Goal: Task Accomplishment & Management: Manage account settings

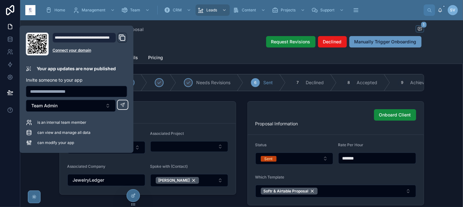
scroll to position [158, 0]
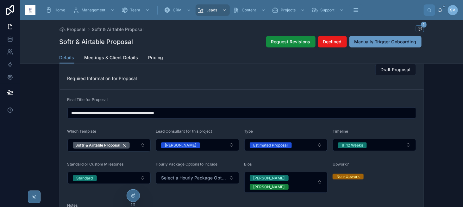
drag, startPoint x: 0, startPoint y: 0, endPoint x: 216, endPoint y: 47, distance: 221.3
click at [216, 47] on div "Softr & Airtable Proposal Request Revisions Declined Manually Trigger Onboarding" at bounding box center [241, 42] width 364 height 12
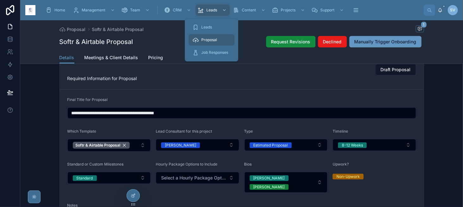
click at [211, 41] on span "Proposal" at bounding box center [209, 39] width 16 height 5
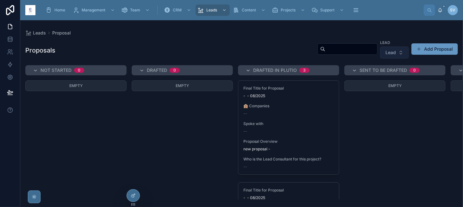
click at [386, 56] on button "Lead" at bounding box center [394, 52] width 29 height 12
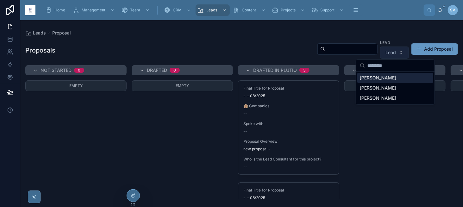
click at [385, 56] on button "Lead" at bounding box center [394, 52] width 29 height 12
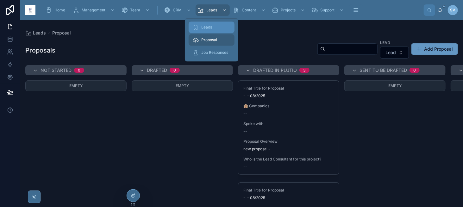
click at [216, 25] on div "Leads" at bounding box center [211, 27] width 38 height 10
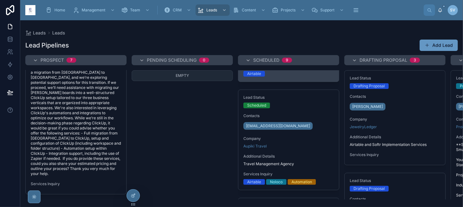
scroll to position [95, 0]
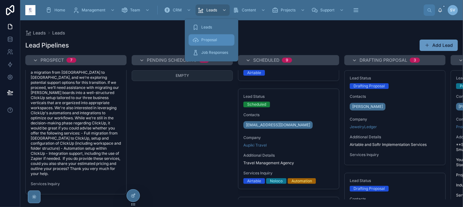
click at [217, 41] on span "Proposal" at bounding box center [209, 39] width 16 height 5
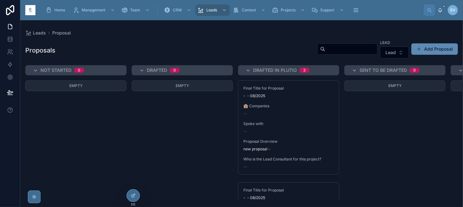
click at [434, 52] on button "Add Proposal" at bounding box center [434, 48] width 46 height 11
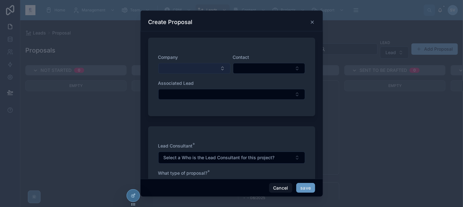
click at [187, 69] on button "Select Button" at bounding box center [194, 68] width 72 height 11
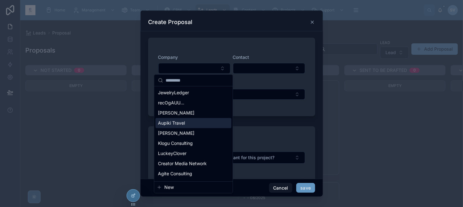
click at [195, 120] on div "Aupiki Travel" at bounding box center [193, 123] width 76 height 10
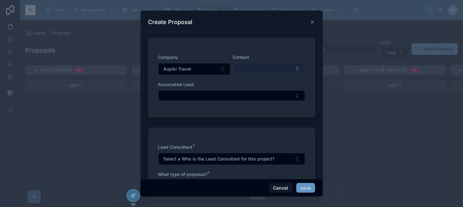
click at [242, 67] on button "Select Button" at bounding box center [269, 68] width 72 height 11
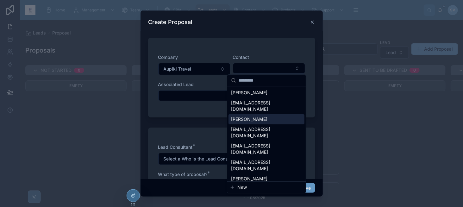
click at [246, 116] on span "[PERSON_NAME]" at bounding box center [249, 119] width 36 height 6
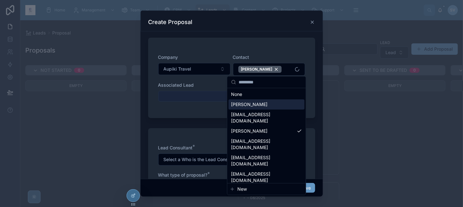
click at [192, 96] on button "Select Button" at bounding box center [231, 96] width 147 height 11
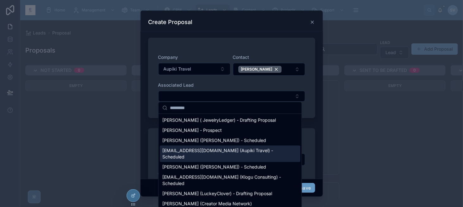
click at [188, 151] on span "[EMAIL_ADDRESS][DOMAIN_NAME] (Aupiki Travel) - Scheduled" at bounding box center [226, 153] width 128 height 13
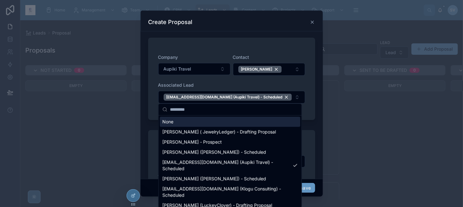
click at [212, 83] on div "Associated Lead" at bounding box center [231, 85] width 147 height 6
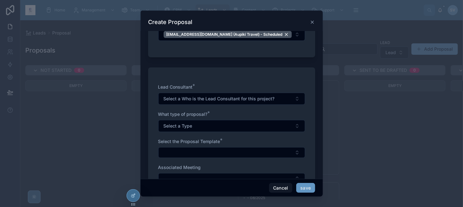
scroll to position [63, 0]
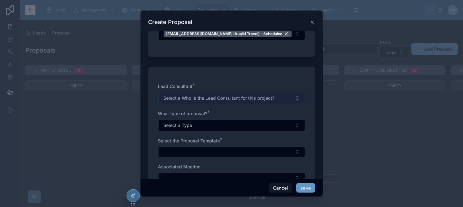
click at [187, 100] on button "Select a Who is the Lead Consultant for this project?" at bounding box center [231, 98] width 147 height 12
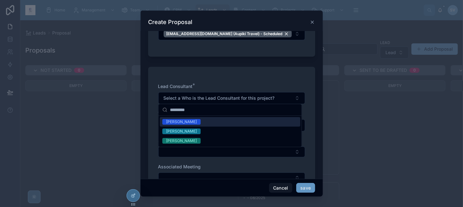
click at [183, 124] on div "[PERSON_NAME]" at bounding box center [181, 122] width 31 height 6
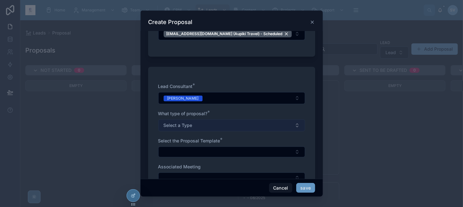
click at [188, 123] on span "Select a Type" at bounding box center [177, 125] width 29 height 6
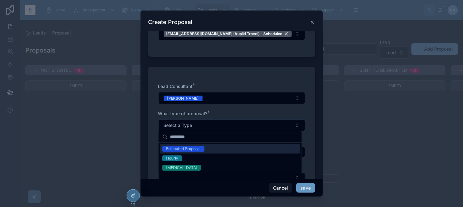
click at [188, 149] on div "Estimated Proposal" at bounding box center [183, 149] width 34 height 6
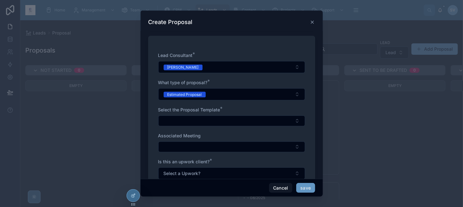
scroll to position [95, 0]
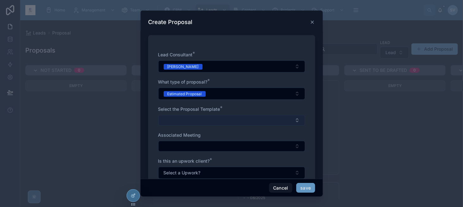
click at [188, 120] on button "Select Button" at bounding box center [231, 120] width 147 height 11
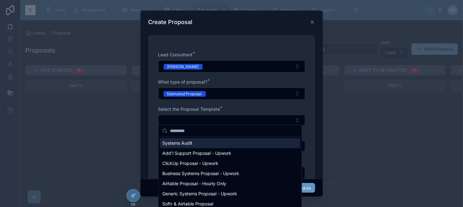
click at [187, 143] on span "Systems Audit" at bounding box center [177, 143] width 30 height 6
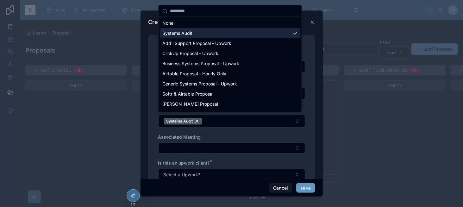
click at [228, 129] on div "Home Management Team CRM Leads Content Projects Support Operations Help 👨‍💻 Pro…" at bounding box center [241, 103] width 442 height 207
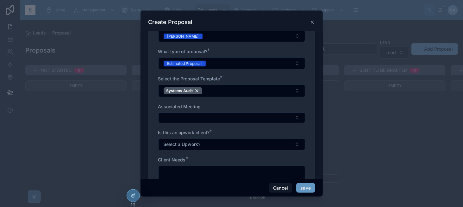
scroll to position [126, 0]
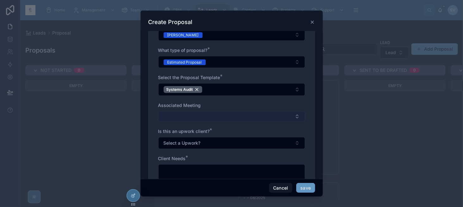
click at [190, 115] on button "Select Button" at bounding box center [231, 116] width 147 height 11
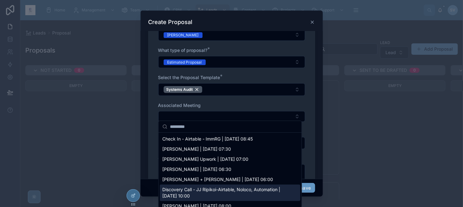
click at [192, 192] on span "Discovery Call - JJ Ripikoi-Airtable, Noloco, Automation | 09/04/2025 10:00" at bounding box center [226, 192] width 128 height 13
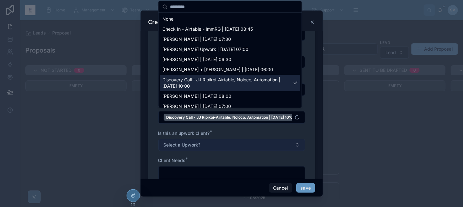
click at [210, 138] on div "Home Management Team CRM Leads Content Projects Support Operations Help 👨‍💻 Pro…" at bounding box center [241, 103] width 442 height 207
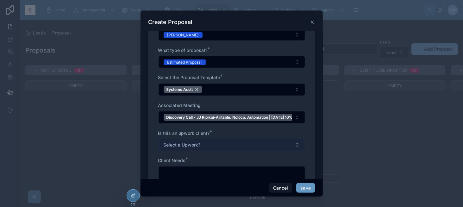
click at [196, 144] on span "Select a Upwork?" at bounding box center [181, 145] width 37 height 6
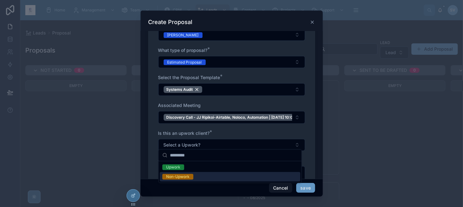
click at [187, 177] on div "Non-Upwork" at bounding box center [177, 177] width 23 height 6
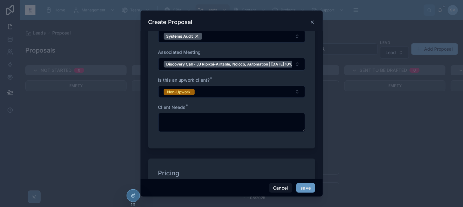
scroll to position [190, 0]
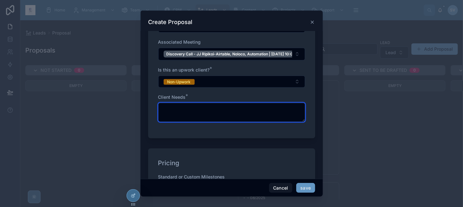
click at [204, 110] on textarea at bounding box center [231, 112] width 147 height 19
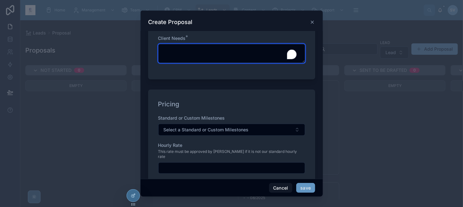
scroll to position [253, 0]
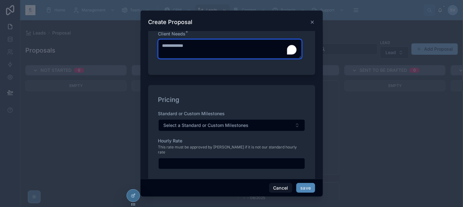
type textarea "**********"
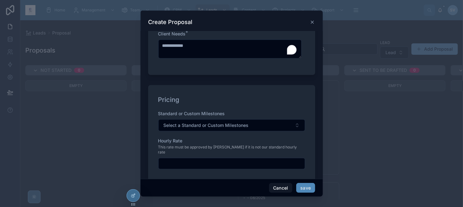
click at [306, 190] on button "save" at bounding box center [305, 188] width 19 height 10
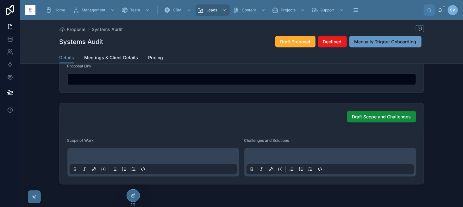
scroll to position [411, 0]
click at [363, 113] on span "Draft Scope and Challenges" at bounding box center [381, 116] width 59 height 6
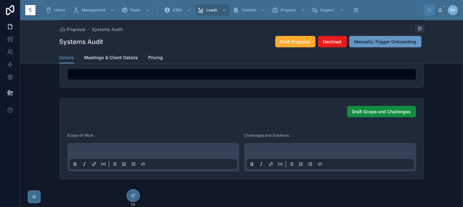
scroll to position [430, 0]
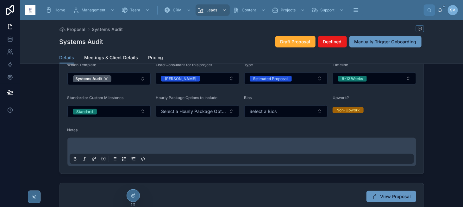
scroll to position [221, 0]
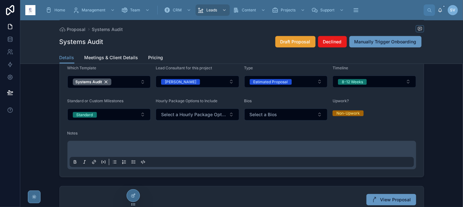
click at [285, 39] on span "Draft Proposal" at bounding box center [295, 42] width 30 height 6
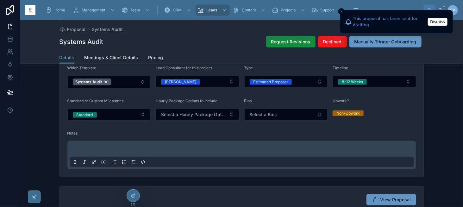
type input "**********"
click at [292, 113] on button "Select a Bios" at bounding box center [285, 114] width 83 height 12
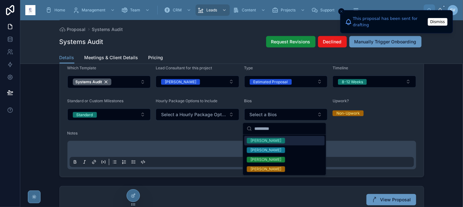
click at [283, 138] on span "[PERSON_NAME]" at bounding box center [266, 141] width 38 height 6
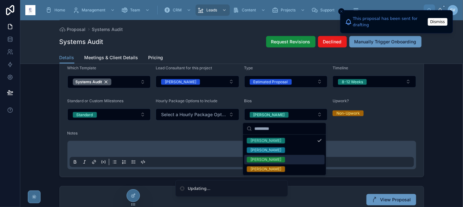
click at [280, 161] on div "[PERSON_NAME]" at bounding box center [284, 159] width 80 height 9
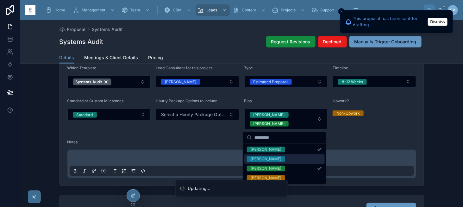
click at [179, 139] on form "Final Title for Proposal Which Template Systems Audit Lead Consultant for this …" at bounding box center [242, 105] width 364 height 159
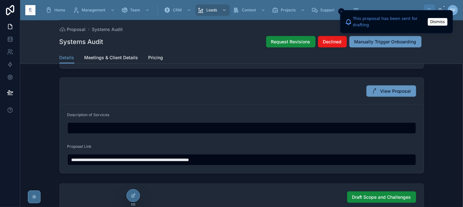
scroll to position [316, 0]
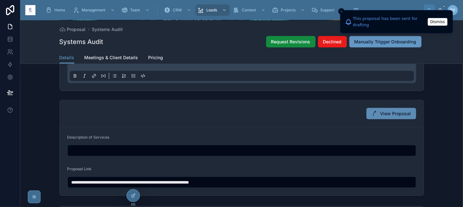
click at [382, 115] on span "View Proposal" at bounding box center [395, 113] width 31 height 6
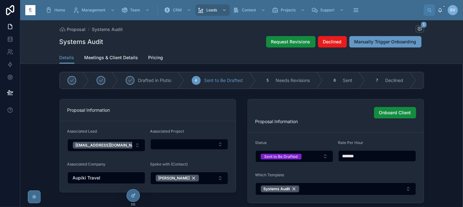
scroll to position [0, 0]
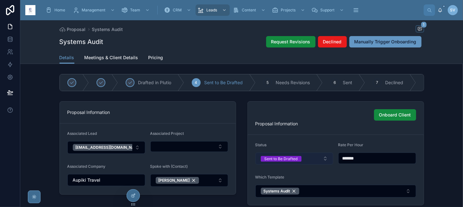
click at [274, 162] on div "Sent to Be Drafted" at bounding box center [280, 159] width 33 height 6
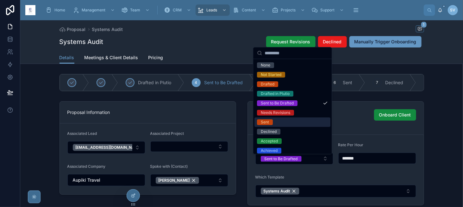
click at [284, 121] on div "Sent" at bounding box center [292, 121] width 76 height 9
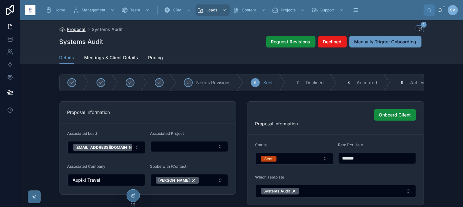
click at [77, 30] on span "Proposal" at bounding box center [76, 29] width 19 height 6
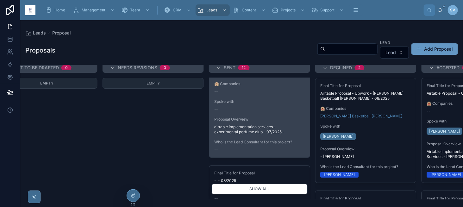
scroll to position [696, 0]
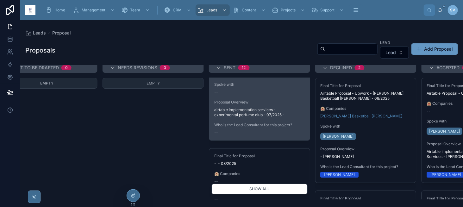
click at [256, 130] on div "--" at bounding box center [259, 132] width 90 height 5
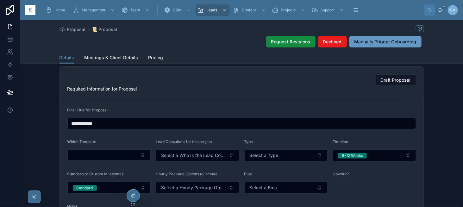
scroll to position [158, 0]
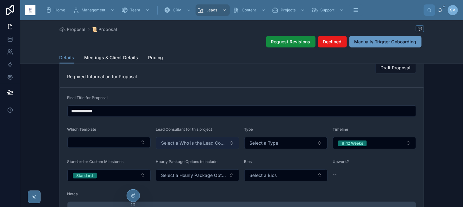
click at [180, 148] on button "Select a Who is the Lead Consultant for this project?" at bounding box center [197, 143] width 83 height 12
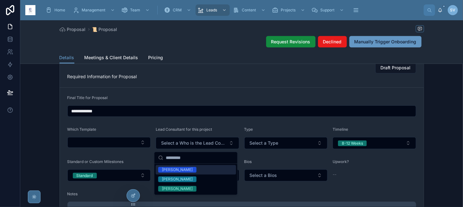
click at [184, 168] on div "[PERSON_NAME]" at bounding box center [177, 170] width 31 height 6
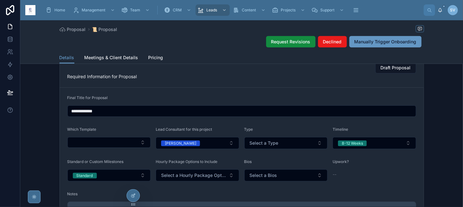
click at [114, 113] on input "**********" at bounding box center [242, 111] width 348 height 9
type input "**********"
click at [142, 125] on form "**********" at bounding box center [242, 163] width 364 height 150
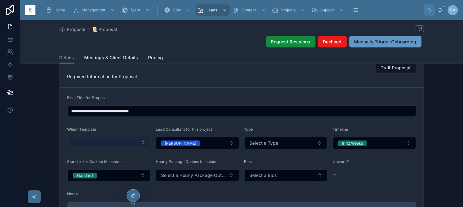
click at [121, 142] on button "Select Button" at bounding box center [108, 142] width 83 height 11
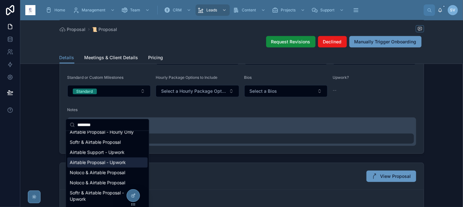
scroll to position [253, 0]
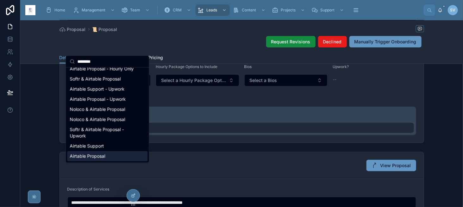
type input "********"
click at [121, 155] on div "Airtable Proposal" at bounding box center [107, 156] width 80 height 10
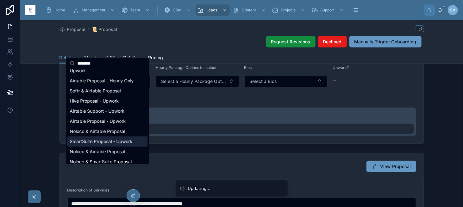
scroll to position [0, 0]
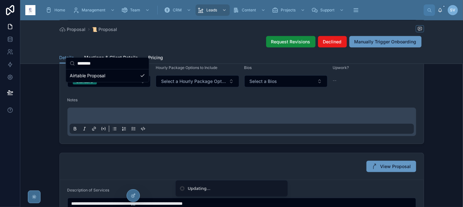
click at [195, 104] on div "Notes" at bounding box center [241, 101] width 348 height 8
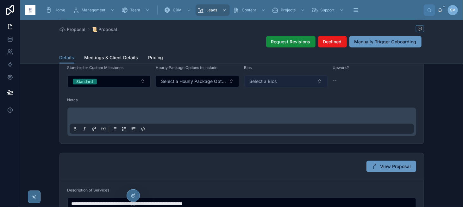
click at [262, 86] on button "Select a Bios" at bounding box center [285, 81] width 83 height 12
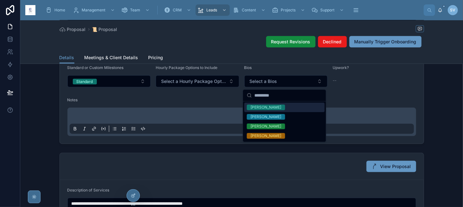
click at [266, 105] on div "[PERSON_NAME]" at bounding box center [265, 107] width 31 height 6
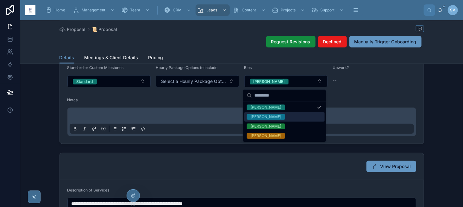
click at [272, 115] on div "[PERSON_NAME]" at bounding box center [265, 117] width 31 height 6
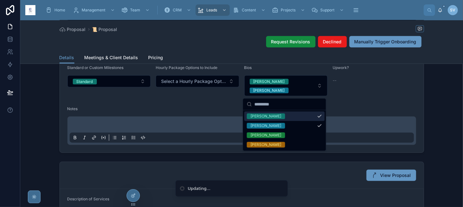
click at [211, 108] on div "Notes" at bounding box center [241, 110] width 348 height 8
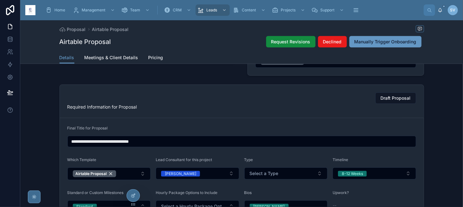
scroll to position [128, 0]
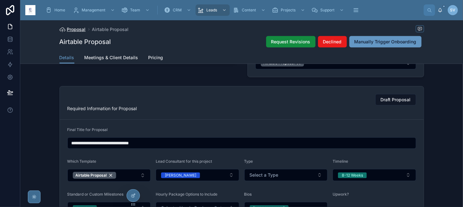
click at [74, 29] on span "Proposal" at bounding box center [76, 29] width 19 height 6
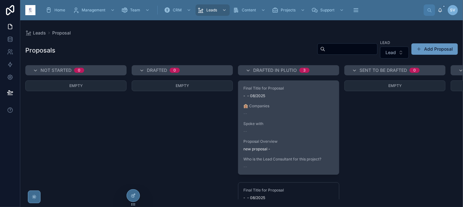
click at [298, 123] on span "Spoke with" at bounding box center [288, 123] width 90 height 5
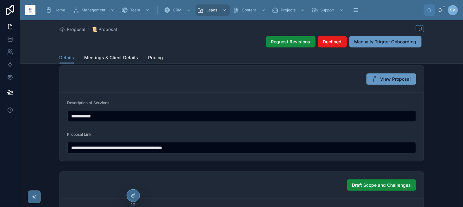
scroll to position [348, 0]
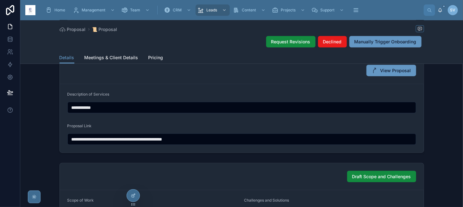
click at [177, 141] on input "**********" at bounding box center [242, 139] width 348 height 9
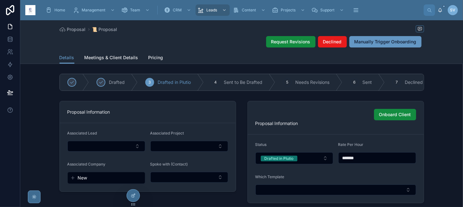
scroll to position [0, 0]
click at [134, 198] on div at bounding box center [133, 195] width 13 height 12
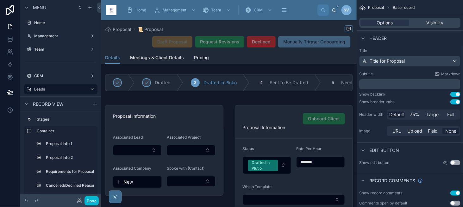
click at [319, 47] on div "Draft Proposal Request Revisions Declined Manually Trigger Onboarding" at bounding box center [250, 42] width 206 height 12
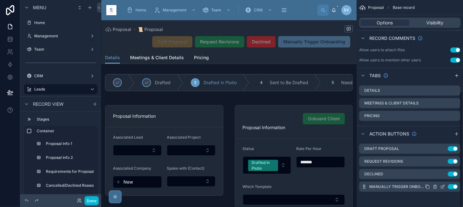
scroll to position [163, 0]
click at [437, 187] on icon "scrollable content" at bounding box center [434, 187] width 5 height 5
click at [443, 177] on icon at bounding box center [444, 176] width 5 height 5
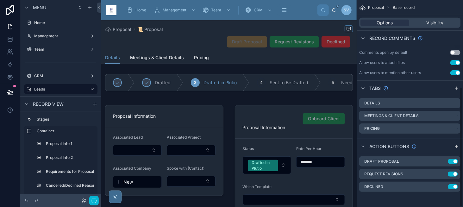
scroll to position [150, 0]
click at [455, 144] on icon "scrollable content" at bounding box center [456, 146] width 5 height 5
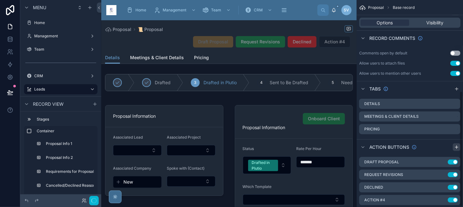
scroll to position [163, 0]
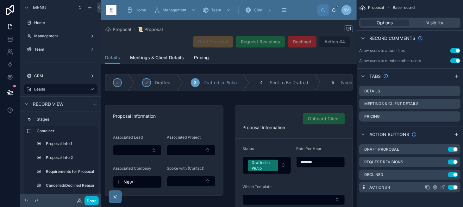
click at [443, 187] on icon "scrollable content" at bounding box center [442, 187] width 5 height 5
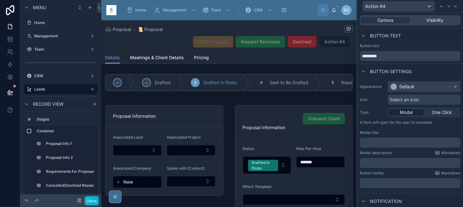
click at [401, 87] on div "Default" at bounding box center [406, 86] width 15 height 6
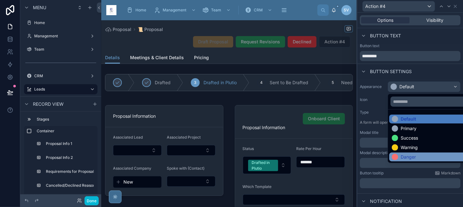
click at [412, 153] on div "Danger" at bounding box center [429, 156] width 80 height 9
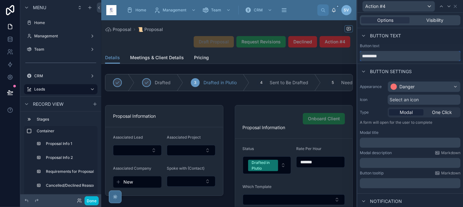
click at [373, 55] on input "*********" at bounding box center [409, 56] width 101 height 10
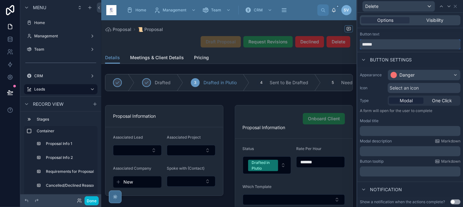
scroll to position [40, 0]
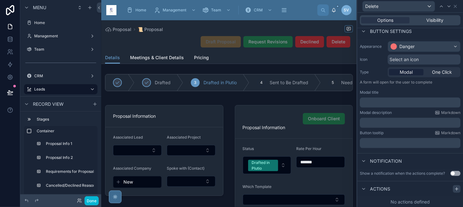
type input "******"
click at [454, 186] on icon at bounding box center [456, 188] width 5 height 5
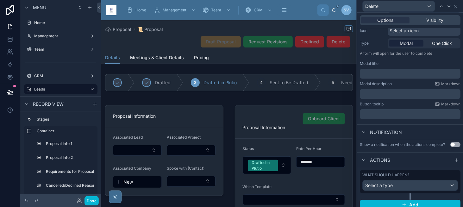
scroll to position [73, 0]
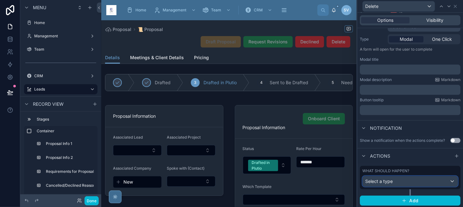
click at [400, 184] on div "Select a type" at bounding box center [409, 181] width 95 height 10
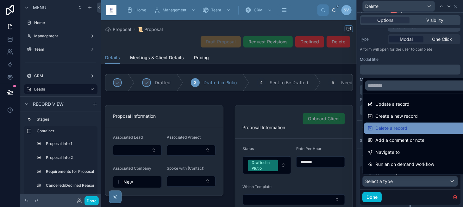
click at [396, 132] on span "Delete a record" at bounding box center [391, 128] width 32 height 8
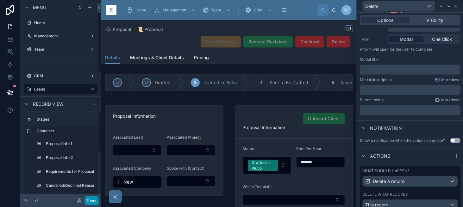
click at [89, 202] on button "Done" at bounding box center [91, 200] width 14 height 9
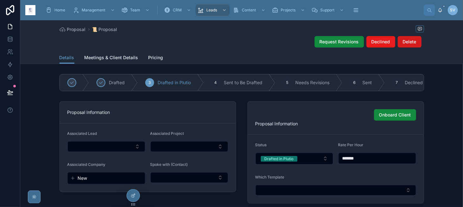
click at [411, 42] on span "Delete" at bounding box center [409, 42] width 14 height 6
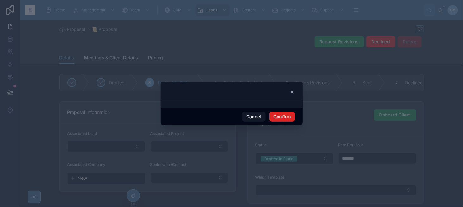
click at [286, 118] on button "Confirm" at bounding box center [281, 117] width 25 height 10
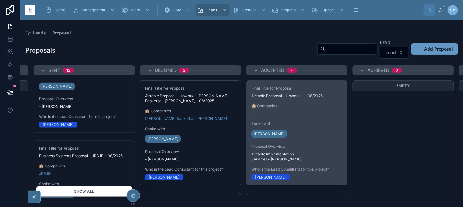
scroll to position [0, 524]
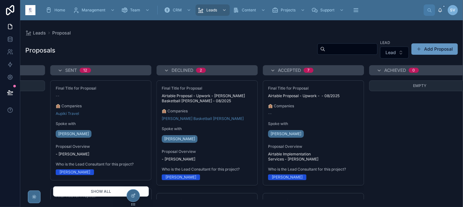
scroll to position [0, 508]
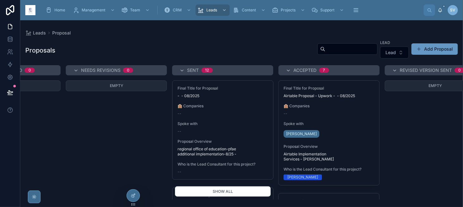
scroll to position [221, 0]
click at [227, 110] on div "--" at bounding box center [222, 112] width 90 height 5
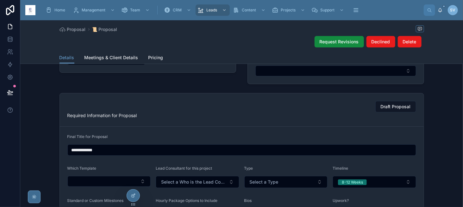
scroll to position [126, 0]
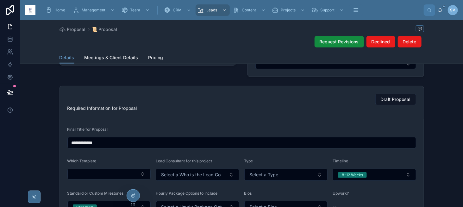
click at [102, 144] on input "**********" at bounding box center [242, 142] width 348 height 9
click at [74, 144] on input "**********" at bounding box center [242, 142] width 348 height 9
click at [71, 144] on input "**********" at bounding box center [242, 142] width 348 height 9
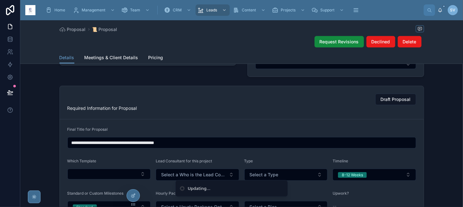
type input "**********"
click at [315, 104] on div "Draft Proposal" at bounding box center [241, 99] width 348 height 11
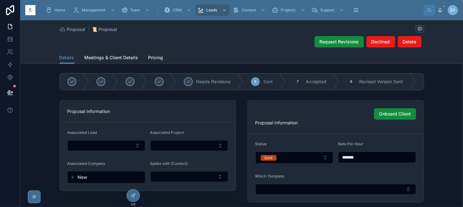
scroll to position [0, 0]
click at [83, 28] on span "Proposal" at bounding box center [76, 29] width 19 height 6
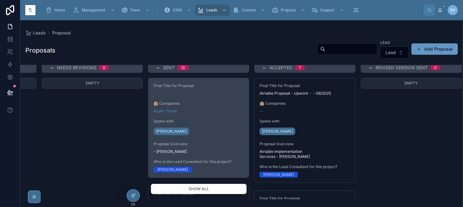
scroll to position [5, 418]
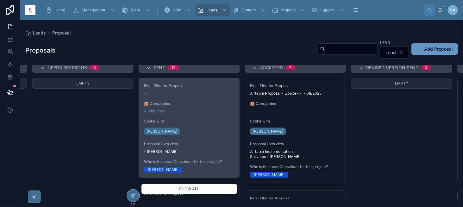
click at [205, 113] on div "Final Title for Proposal -- 🏨 Companies Aupiki Travel Spoke with [PERSON_NAME] …" at bounding box center [189, 127] width 101 height 99
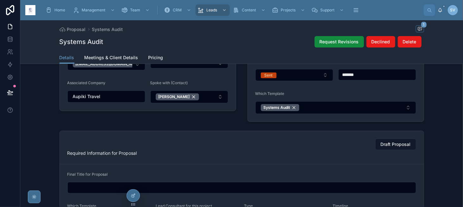
scroll to position [95, 0]
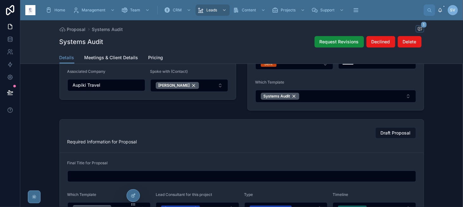
click at [124, 174] on input "text" at bounding box center [242, 176] width 348 height 9
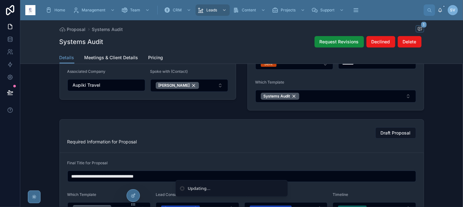
type input "**********"
click at [134, 147] on div "Draft Proposal Required Information for Proposal" at bounding box center [242, 136] width 364 height 33
click at [76, 26] on span "Proposal" at bounding box center [76, 29] width 19 height 6
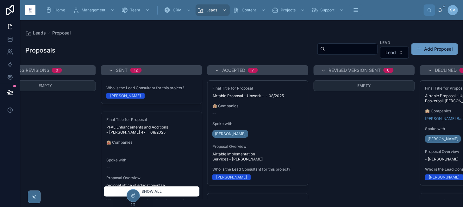
scroll to position [190, 0]
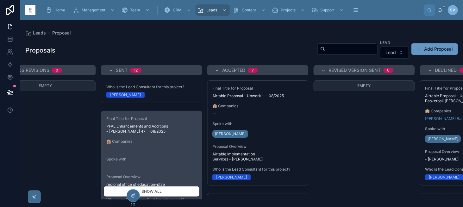
click at [164, 140] on span "🏨 Companies" at bounding box center [151, 141] width 90 height 5
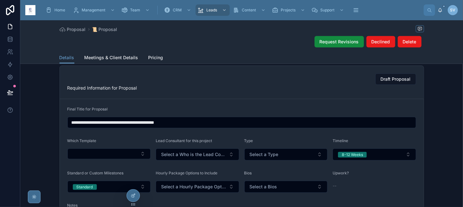
scroll to position [158, 0]
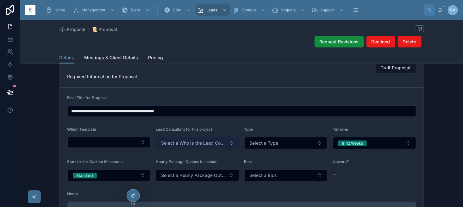
click at [186, 143] on span "Select a Who is the Lead Consultant for this project?" at bounding box center [193, 143] width 65 height 6
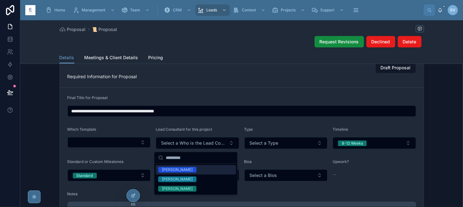
click at [182, 169] on div "[PERSON_NAME]" at bounding box center [177, 170] width 31 height 6
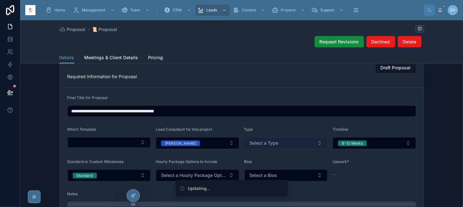
click at [259, 146] on span "Select a Type" at bounding box center [263, 143] width 29 height 6
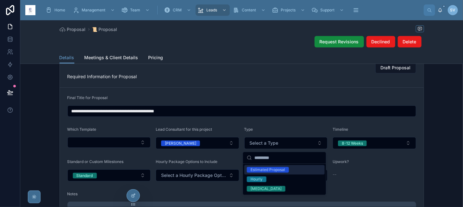
click at [270, 171] on div "Estimated Proposal" at bounding box center [267, 170] width 34 height 6
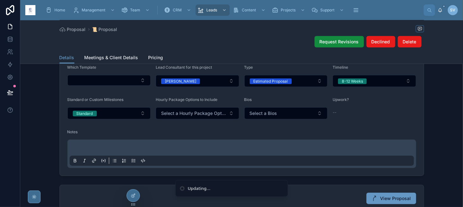
scroll to position [221, 0]
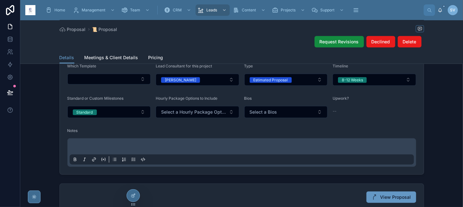
click at [255, 119] on form "**********" at bounding box center [242, 99] width 364 height 150
click at [257, 115] on span "Select a Bios" at bounding box center [263, 112] width 28 height 6
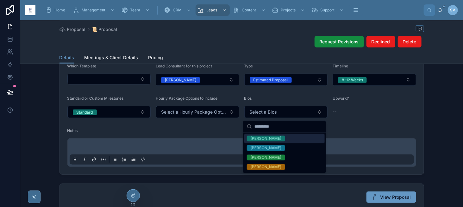
click at [257, 138] on div "[PERSON_NAME]" at bounding box center [265, 139] width 31 height 6
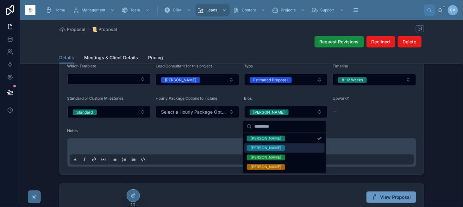
click at [200, 141] on div at bounding box center [241, 152] width 348 height 28
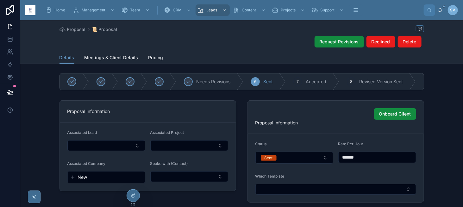
scroll to position [0, 0]
click at [78, 181] on span "New" at bounding box center [82, 178] width 9 height 6
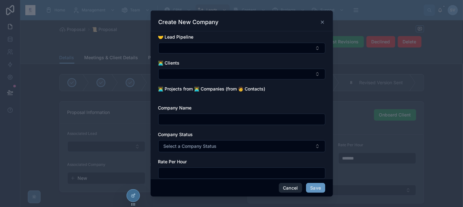
click at [288, 187] on button "Cancel" at bounding box center [290, 188] width 23 height 10
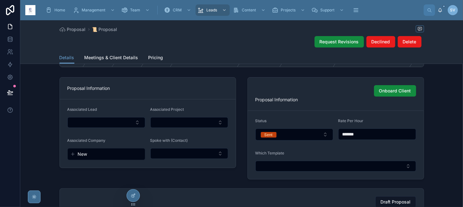
scroll to position [63, 0]
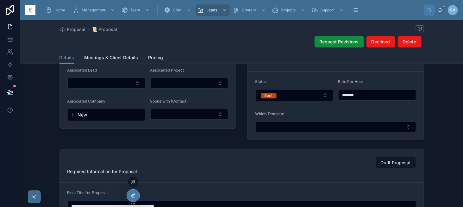
click at [132, 197] on icon at bounding box center [133, 195] width 5 height 5
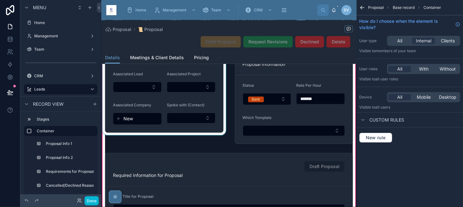
click at [172, 96] on div at bounding box center [164, 92] width 126 height 107
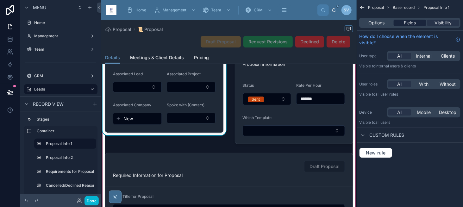
click at [405, 20] on span "Fields" at bounding box center [409, 23] width 12 height 6
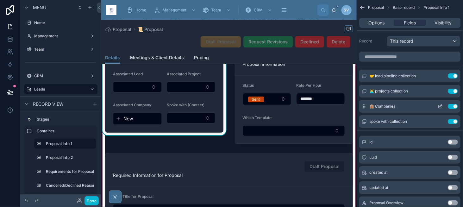
click at [441, 106] on icon "scrollable content" at bounding box center [439, 106] width 5 height 5
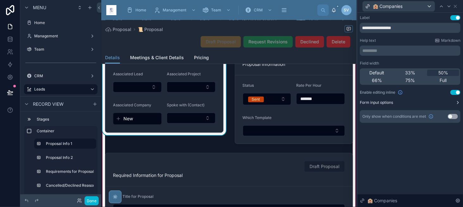
click at [452, 100] on button "Form input options" at bounding box center [409, 102] width 101 height 5
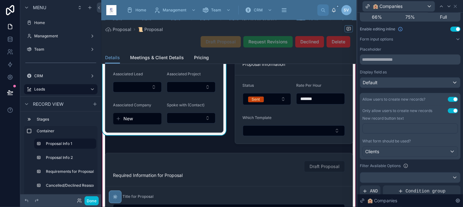
click at [448, 110] on button "Use setting" at bounding box center [452, 110] width 10 height 5
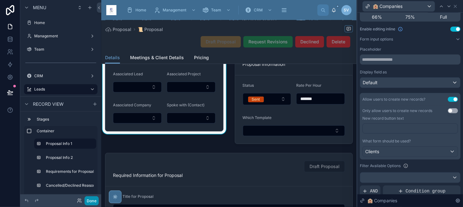
click at [90, 200] on button "Done" at bounding box center [91, 200] width 14 height 9
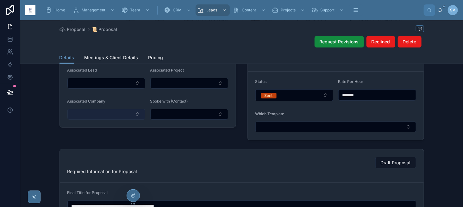
click at [96, 117] on button "Select Button" at bounding box center [106, 114] width 78 height 11
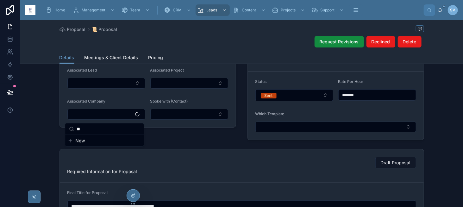
type input "*"
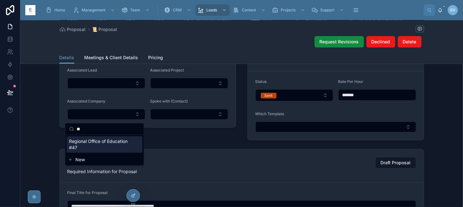
type input "**"
click at [95, 142] on span "Regional Office of Education #47" at bounding box center [100, 144] width 63 height 13
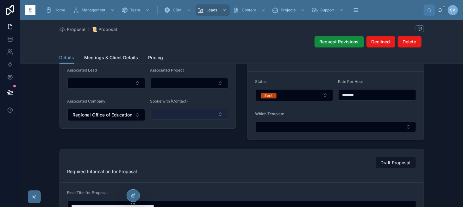
click at [167, 118] on button "Select Button" at bounding box center [189, 114] width 78 height 11
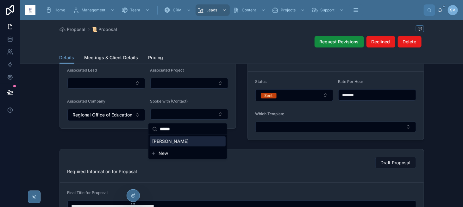
type input "******"
click at [178, 141] on span "[PERSON_NAME]" at bounding box center [170, 141] width 36 height 6
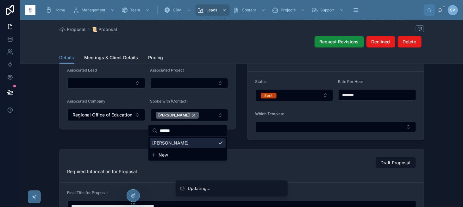
click at [175, 97] on form "Associated Lead Associated Project Associated Company Regional Office of Educat…" at bounding box center [148, 94] width 176 height 69
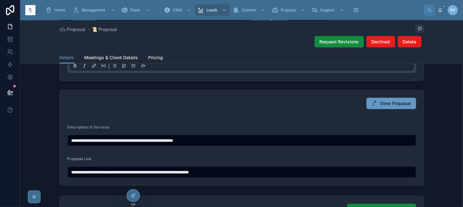
scroll to position [316, 0]
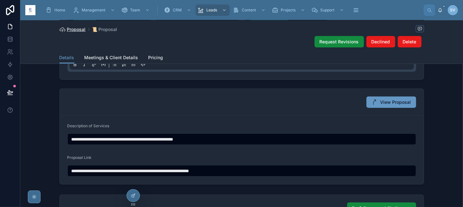
click at [83, 29] on span "Proposal" at bounding box center [76, 29] width 19 height 6
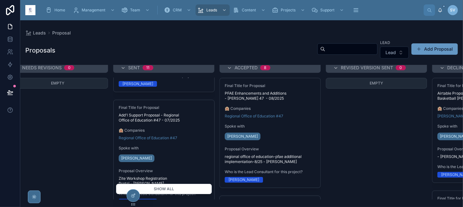
scroll to position [953, 0]
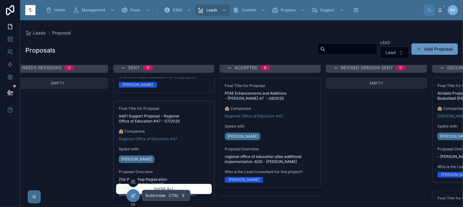
click at [137, 193] on div at bounding box center [133, 195] width 13 height 12
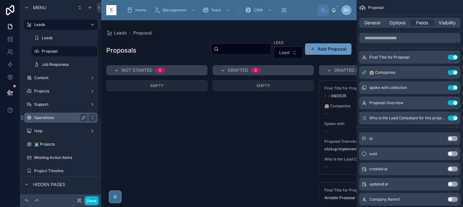
scroll to position [63, 0]
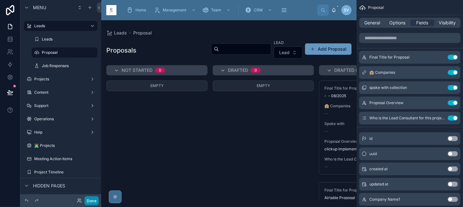
click at [88, 196] on button "Done" at bounding box center [91, 200] width 14 height 9
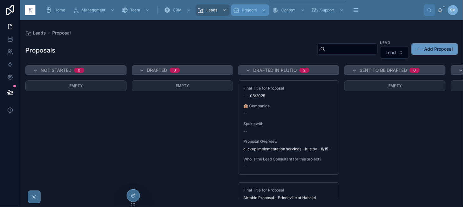
click at [242, 12] on span "Projects" at bounding box center [249, 10] width 15 height 5
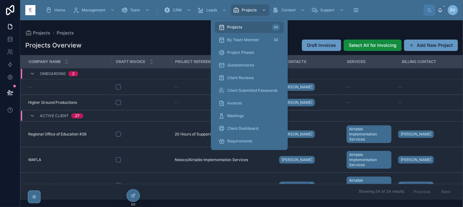
click at [252, 30] on div "Projects 34" at bounding box center [249, 27] width 62 height 10
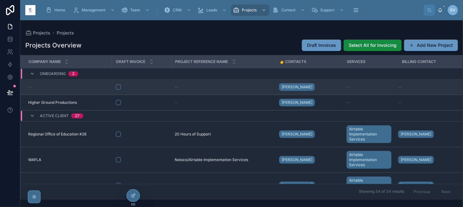
click at [178, 89] on span "--" at bounding box center [177, 86] width 4 height 5
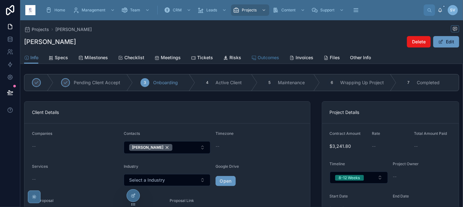
click at [273, 58] on span "Outcomes" at bounding box center [268, 57] width 22 height 6
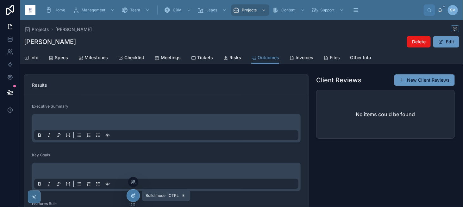
click at [137, 193] on div at bounding box center [133, 195] width 13 height 12
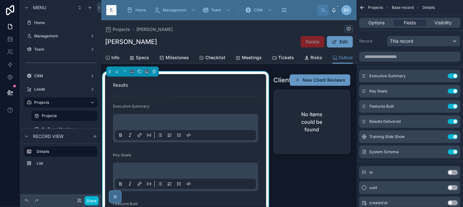
click at [184, 88] on div "Results" at bounding box center [185, 85] width 145 height 6
click at [93, 200] on button "Done" at bounding box center [91, 200] width 14 height 9
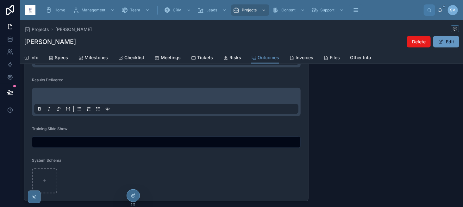
scroll to position [190, 0]
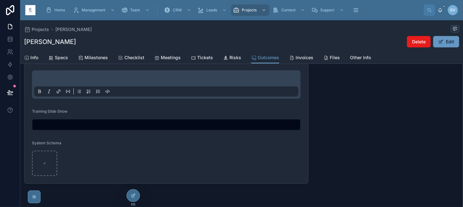
click at [252, 123] on input "text" at bounding box center [166, 124] width 268 height 9
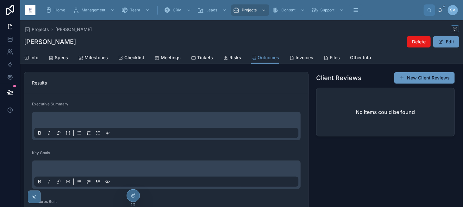
scroll to position [0, 0]
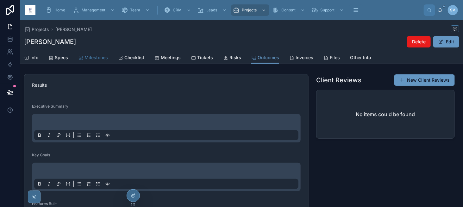
click at [106, 58] on span "Milestones" at bounding box center [95, 57] width 23 height 6
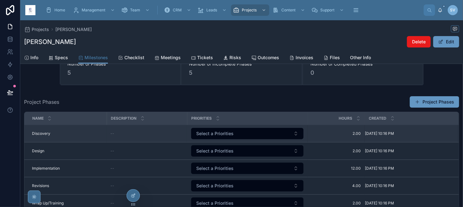
scroll to position [19, 0]
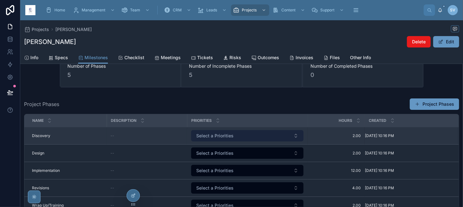
click at [213, 136] on span "Select a Priorities" at bounding box center [214, 135] width 37 height 6
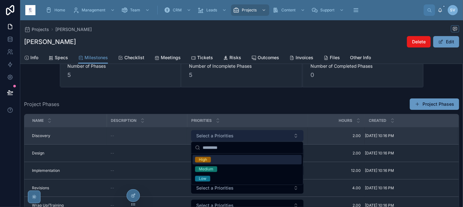
click at [213, 136] on span "Select a Priorities" at bounding box center [214, 135] width 37 height 6
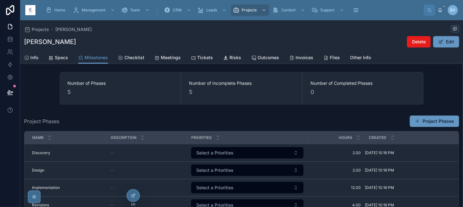
scroll to position [0, 0]
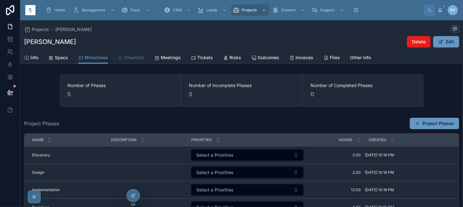
click at [121, 55] on icon at bounding box center [120, 57] width 5 height 5
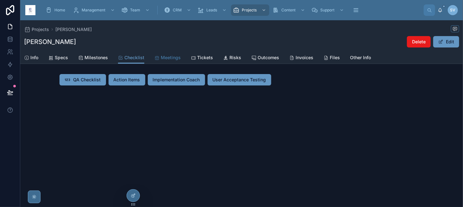
click at [166, 56] on span "Meetings" at bounding box center [171, 57] width 20 height 6
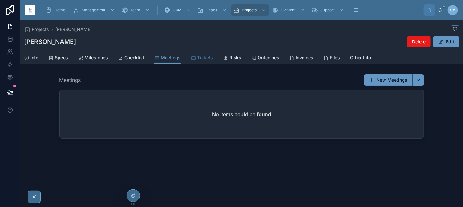
click at [210, 58] on span "Tickets" at bounding box center [205, 57] width 16 height 6
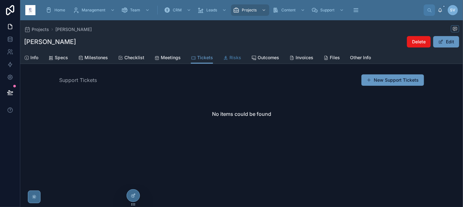
click at [229, 55] on span "Risks" at bounding box center [235, 57] width 12 height 6
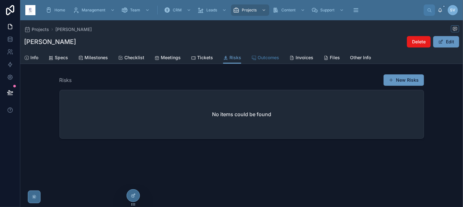
click at [253, 56] on icon at bounding box center [253, 57] width 5 height 5
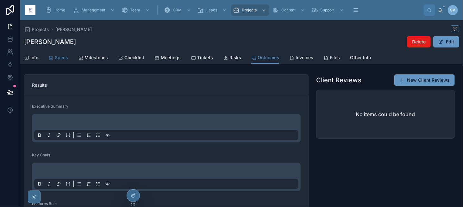
click at [57, 59] on span "Specs" at bounding box center [61, 57] width 13 height 6
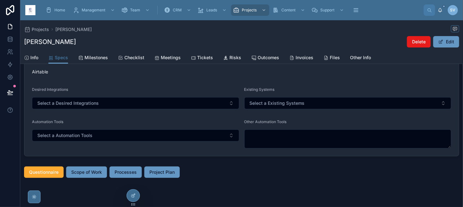
scroll to position [60, 0]
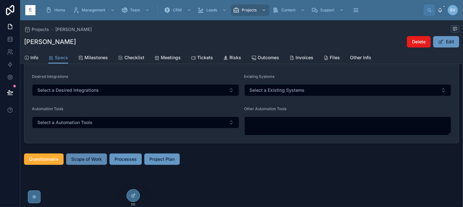
click at [98, 156] on span "Scope of Work" at bounding box center [86, 159] width 31 height 6
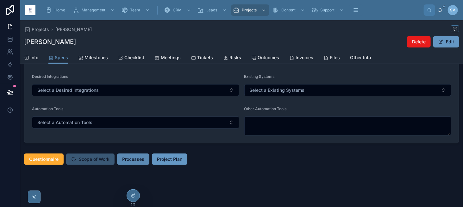
click at [126, 157] on span "Processes" at bounding box center [133, 159] width 22 height 6
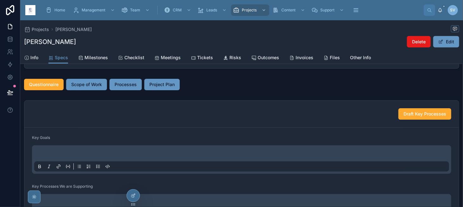
scroll to position [136, 0]
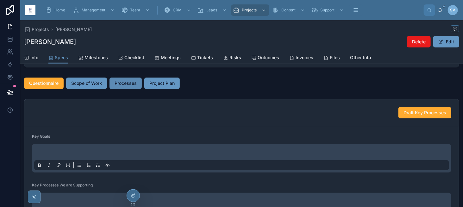
click at [129, 81] on span "Processes" at bounding box center [125, 83] width 22 height 6
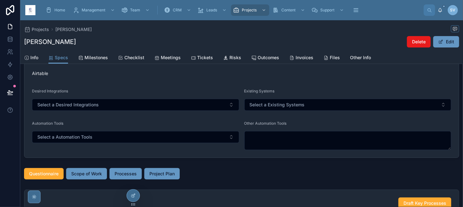
scroll to position [41, 0]
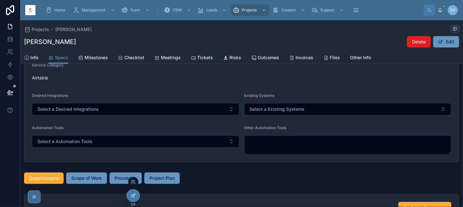
click at [134, 198] on div at bounding box center [133, 195] width 13 height 12
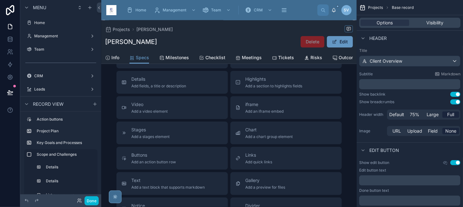
scroll to position [980, 0]
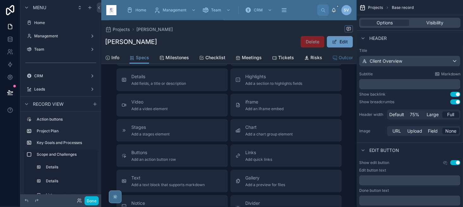
click at [340, 57] on span "Outcomes" at bounding box center [349, 57] width 22 height 6
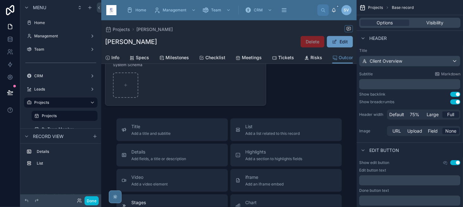
scroll to position [267, 0]
click at [242, 135] on div "List Add a list related to this record" at bounding box center [285, 130] width 101 height 13
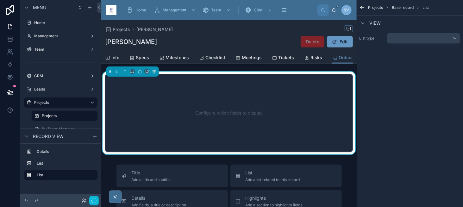
scroll to position [310, 0]
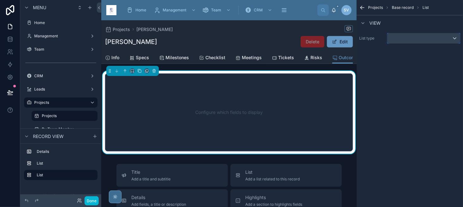
click at [420, 39] on div "scrollable content" at bounding box center [423, 38] width 73 height 10
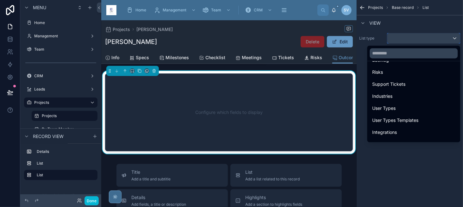
scroll to position [696, 0]
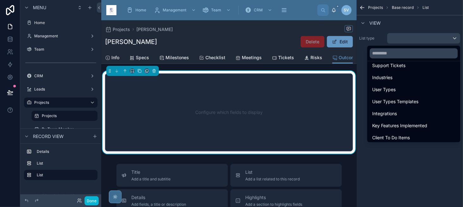
click at [431, 84] on div "User Types" at bounding box center [413, 89] width 90 height 11
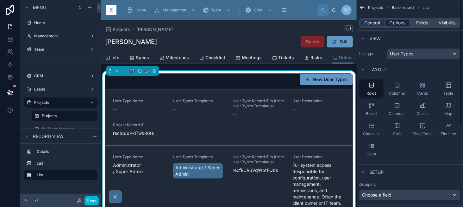
click at [401, 25] on span "Options" at bounding box center [397, 23] width 16 height 6
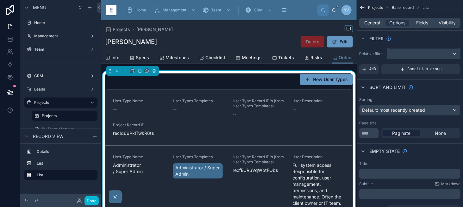
click at [406, 57] on div "scrollable content" at bounding box center [423, 54] width 73 height 10
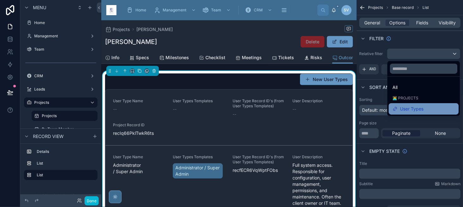
click at [407, 103] on div "User Types" at bounding box center [423, 108] width 70 height 11
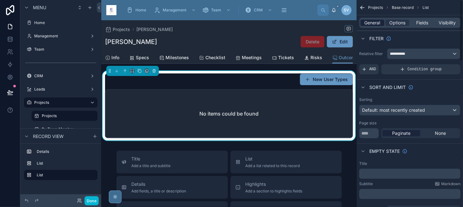
click at [372, 23] on span "General" at bounding box center [372, 23] width 16 height 6
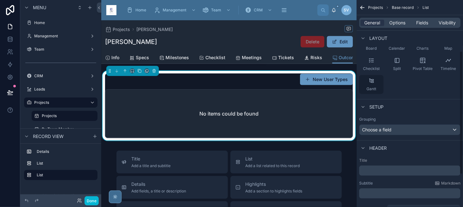
scroll to position [95, 0]
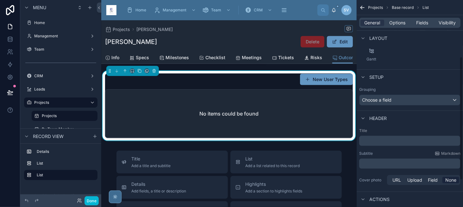
click at [373, 165] on p "﻿" at bounding box center [409, 163] width 97 height 6
click at [87, 200] on button "Done" at bounding box center [91, 200] width 14 height 9
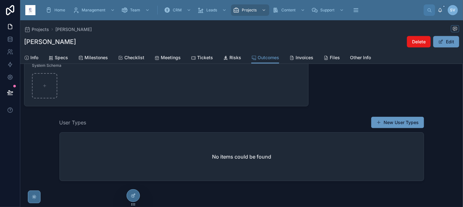
scroll to position [282, 0]
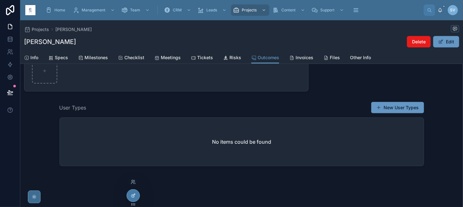
click at [135, 193] on icon at bounding box center [133, 195] width 5 height 5
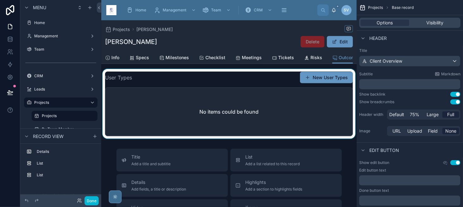
scroll to position [314, 0]
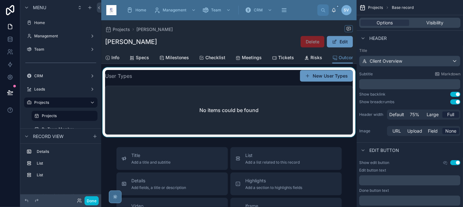
click at [307, 76] on div at bounding box center [228, 102] width 255 height 70
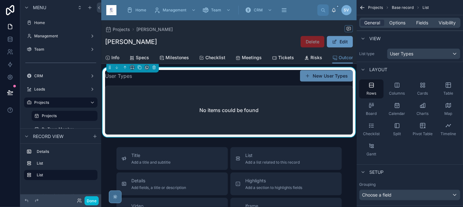
click at [307, 77] on span at bounding box center [307, 75] width 5 height 5
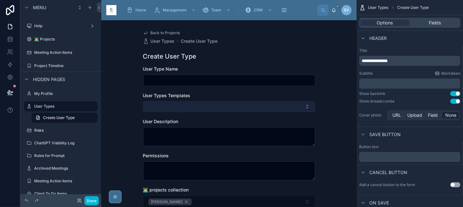
click at [205, 104] on button "Select Button" at bounding box center [229, 106] width 172 height 11
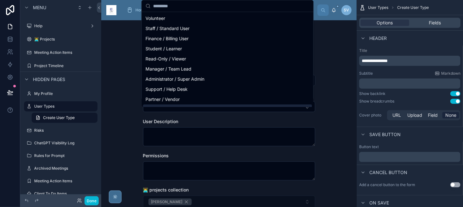
click at [206, 122] on div "Home Management Team CRM Leads Projects Content Support Operations Help 👨‍💻 Pro…" at bounding box center [228, 103] width 255 height 207
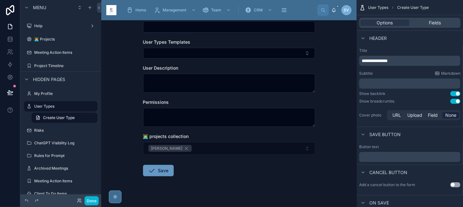
scroll to position [62, 0]
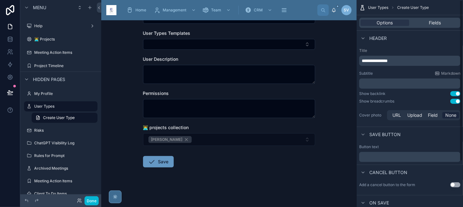
click at [433, 19] on div "Options Fields" at bounding box center [409, 23] width 101 height 10
click at [440, 27] on div "Options Fields" at bounding box center [409, 23] width 101 height 10
click at [440, 25] on span "Fields" at bounding box center [434, 23] width 12 height 6
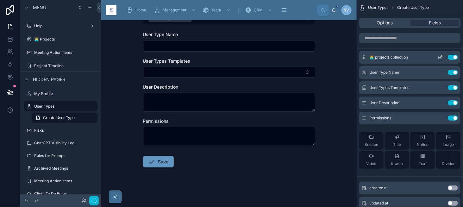
scroll to position [0, 0]
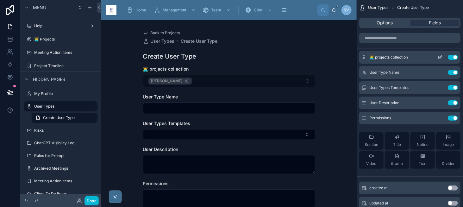
click at [439, 55] on icon "scrollable content" at bounding box center [439, 57] width 5 height 5
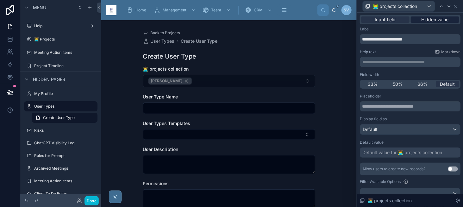
click at [432, 20] on span "Hidden value" at bounding box center [434, 19] width 27 height 6
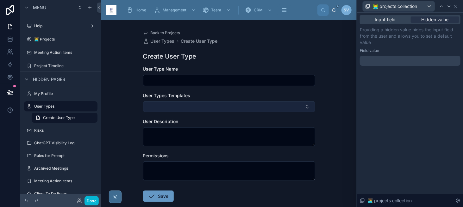
click at [215, 104] on button "Select Button" at bounding box center [229, 106] width 172 height 11
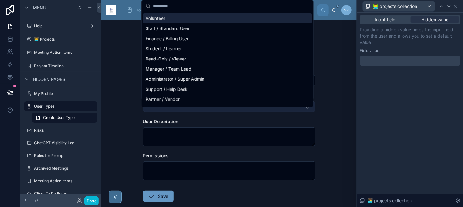
click at [215, 104] on div "Trainer / Educator" at bounding box center [227, 109] width 169 height 10
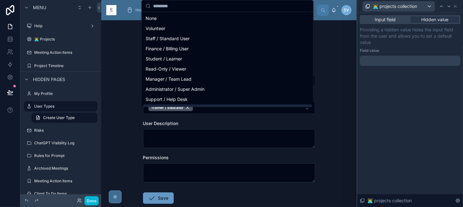
click at [333, 120] on div "Back to Projects User Types Create User Type Create User Type User Type Name Us…" at bounding box center [228, 113] width 255 height 187
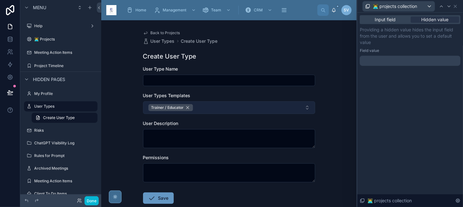
click at [187, 110] on div "Trainer / Educator" at bounding box center [170, 107] width 45 height 7
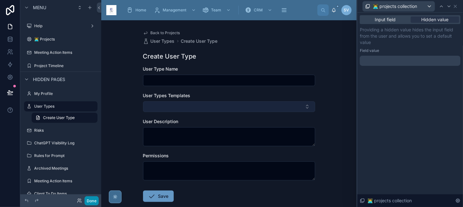
click at [88, 201] on button "Done" at bounding box center [91, 200] width 14 height 9
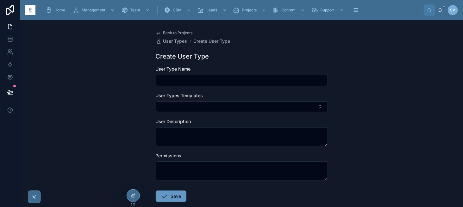
click at [172, 33] on span "Back to Projects" at bounding box center [177, 32] width 29 height 5
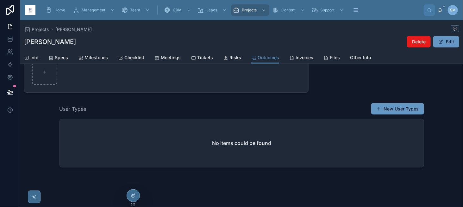
scroll to position [282, 0]
click at [128, 198] on div at bounding box center [133, 195] width 13 height 12
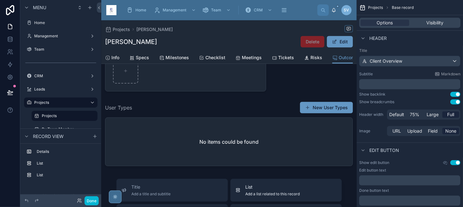
click at [267, 190] on span "List" at bounding box center [272, 187] width 54 height 6
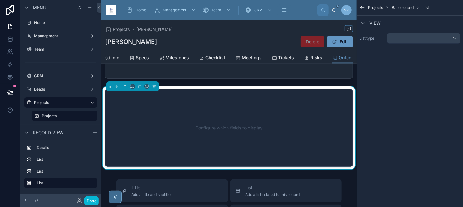
scroll to position [384, 0]
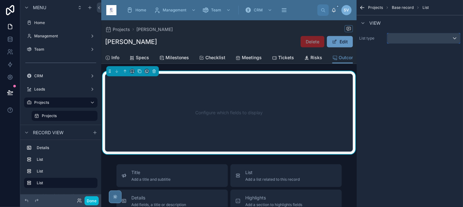
click at [418, 40] on div "scrollable content" at bounding box center [423, 38] width 73 height 10
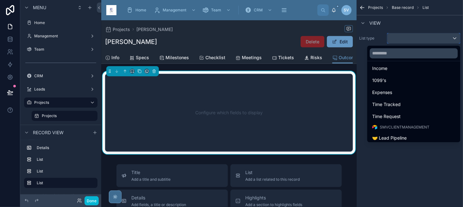
scroll to position [253, 0]
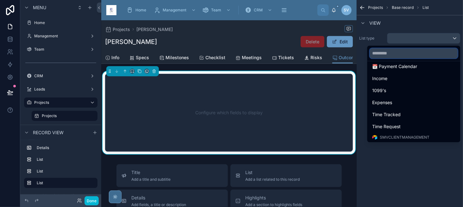
click at [393, 49] on input "text" at bounding box center [414, 53] width 88 height 10
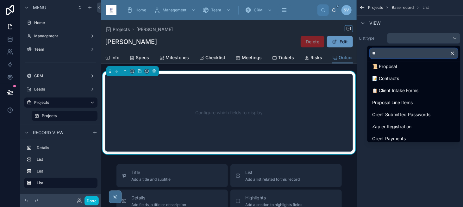
scroll to position [0, 0]
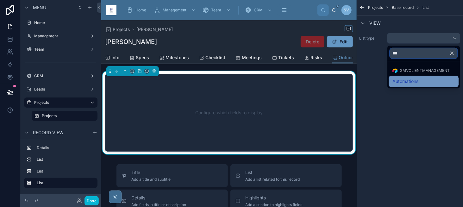
type input "***"
click at [406, 79] on span "Automations" at bounding box center [405, 81] width 26 height 8
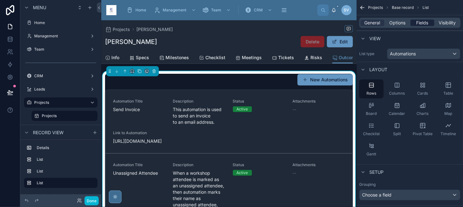
click at [419, 23] on span "Fields" at bounding box center [422, 23] width 12 height 6
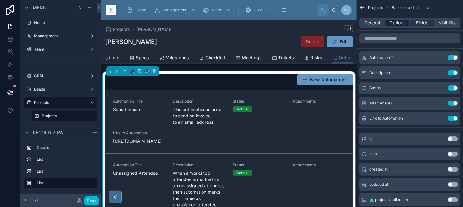
click at [397, 25] on span "Options" at bounding box center [397, 23] width 16 height 6
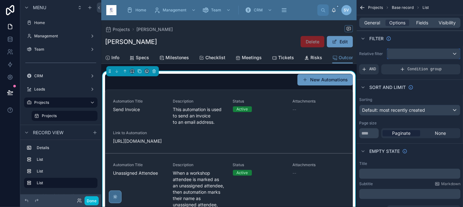
click at [401, 53] on div "scrollable content" at bounding box center [423, 54] width 73 height 10
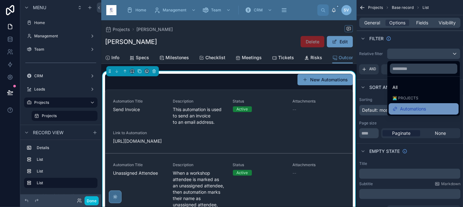
click at [406, 107] on span "Automations" at bounding box center [413, 109] width 26 height 8
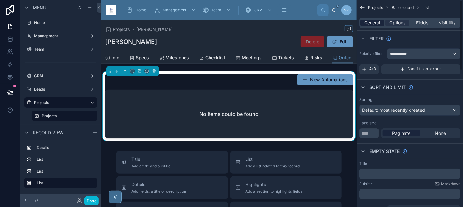
click at [368, 22] on span "General" at bounding box center [372, 23] width 16 height 6
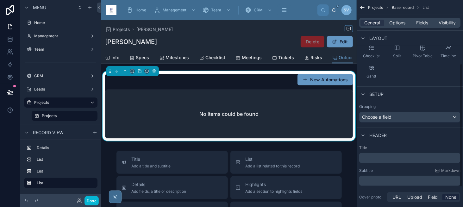
scroll to position [126, 0]
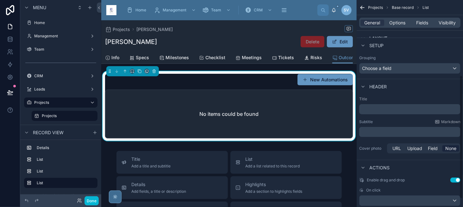
click at [376, 134] on p "﻿" at bounding box center [409, 132] width 97 height 6
click at [231, 88] on div "Automations New Automations No items could be found" at bounding box center [229, 106] width 248 height 65
click at [325, 83] on button "New Automations" at bounding box center [324, 79] width 55 height 11
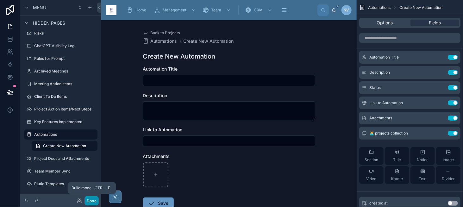
click at [86, 197] on button "Done" at bounding box center [91, 200] width 14 height 9
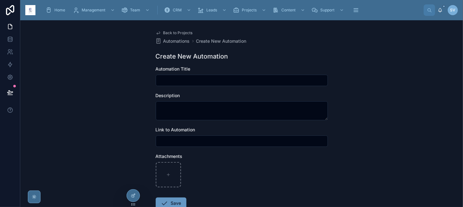
click at [177, 33] on span "Back to Projects" at bounding box center [177, 32] width 29 height 5
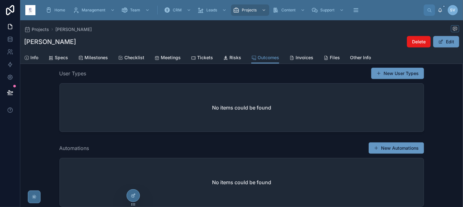
scroll to position [325, 0]
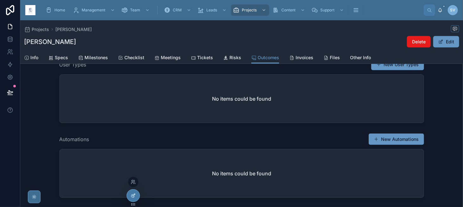
click at [133, 194] on icon at bounding box center [133, 195] width 5 height 5
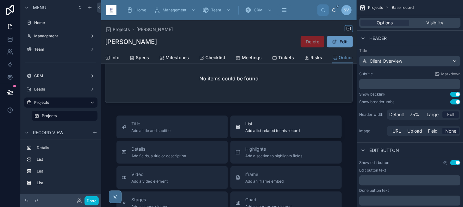
click at [266, 126] on span "List" at bounding box center [272, 123] width 54 height 6
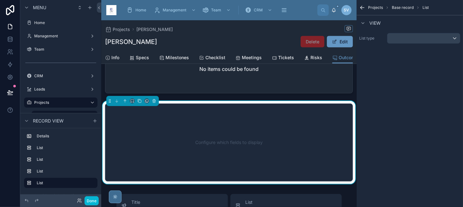
scroll to position [459, 0]
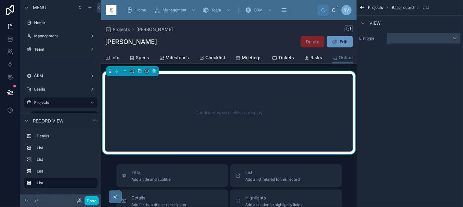
click at [415, 36] on div "scrollable content" at bounding box center [423, 38] width 73 height 10
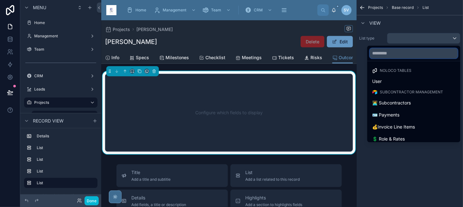
click at [401, 54] on input "text" at bounding box center [414, 53] width 88 height 10
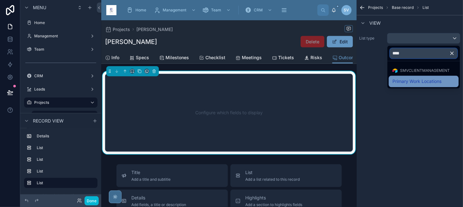
type input "****"
click at [400, 82] on span "Primary Work Locations" at bounding box center [416, 81] width 49 height 8
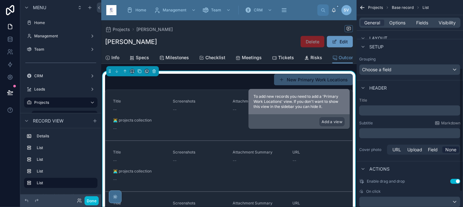
scroll to position [126, 0]
click at [383, 132] on p "﻿" at bounding box center [409, 132] width 97 height 6
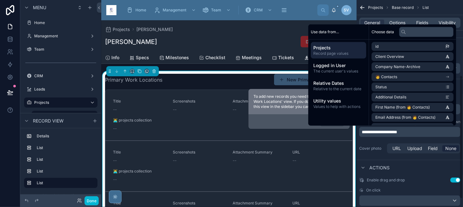
click at [382, 140] on div "**********" at bounding box center [409, 125] width 106 height 63
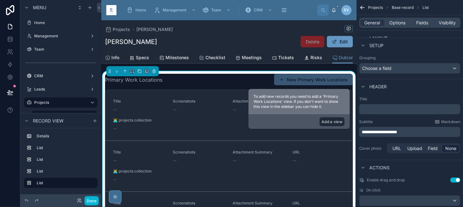
click at [340, 121] on button "Add a view" at bounding box center [331, 121] width 25 height 9
click at [336, 121] on button "Add a view" at bounding box center [331, 121] width 25 height 9
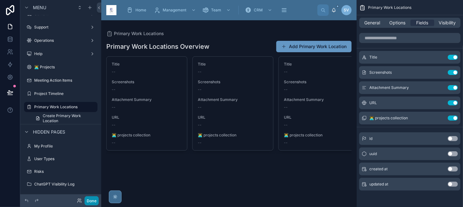
click at [94, 201] on button "Done" at bounding box center [91, 200] width 14 height 9
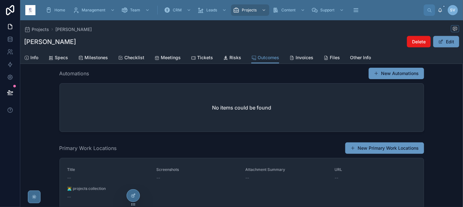
scroll to position [443, 0]
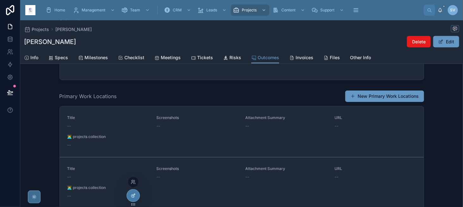
click at [133, 197] on icon at bounding box center [132, 195] width 3 height 3
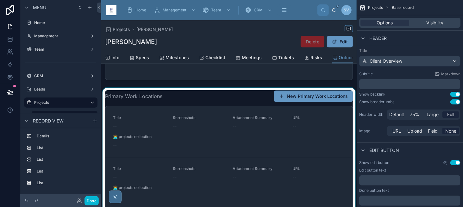
click at [202, 100] on div at bounding box center [228, 176] width 255 height 176
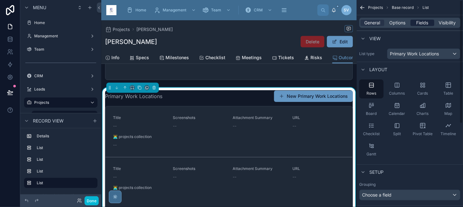
click at [424, 22] on span "Fields" at bounding box center [422, 23] width 12 height 6
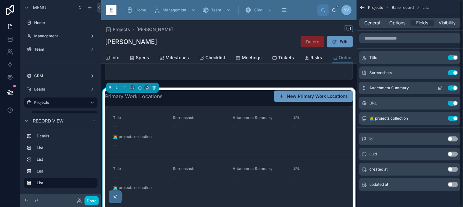
click at [454, 87] on button "Use setting" at bounding box center [452, 87] width 10 height 5
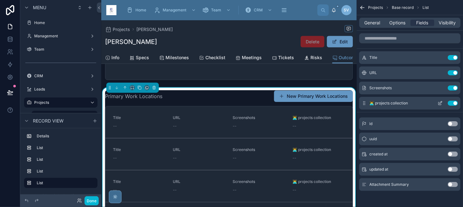
click at [439, 102] on icon "scrollable content" at bounding box center [439, 103] width 5 height 5
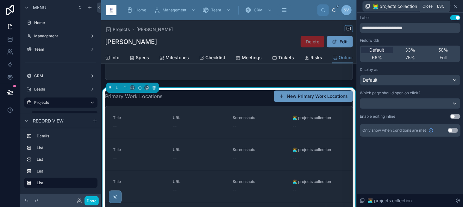
click at [454, 6] on icon at bounding box center [454, 6] width 5 height 5
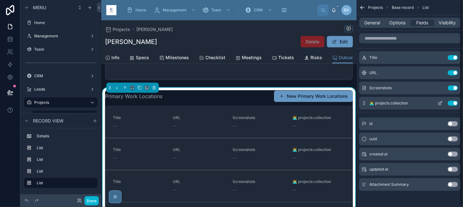
click at [452, 103] on button "Use setting" at bounding box center [452, 103] width 10 height 5
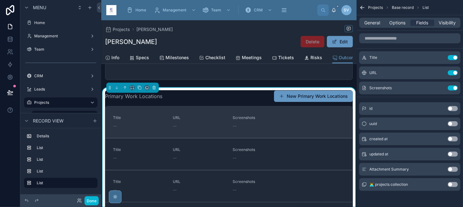
click at [172, 132] on link "Title -- URL -- Screenshots --" at bounding box center [228, 122] width 247 height 32
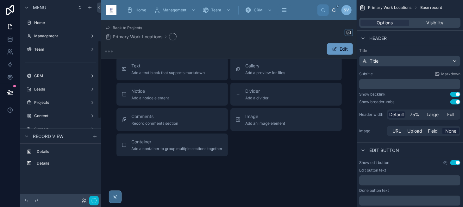
scroll to position [245, 0]
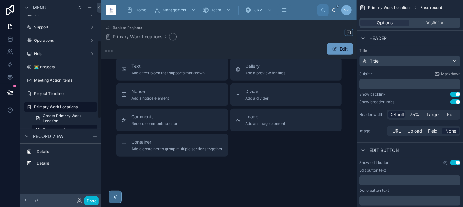
click at [126, 28] on span "Back to Projects" at bounding box center [127, 27] width 29 height 5
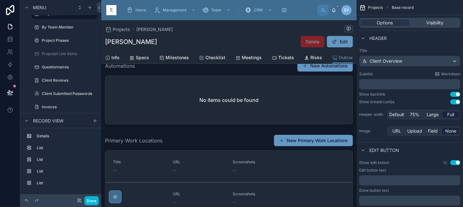
scroll to position [435, 0]
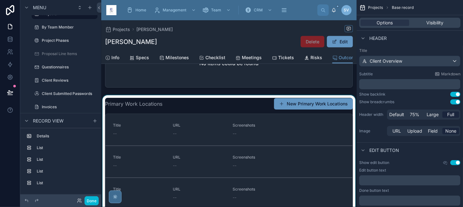
click at [219, 109] on div at bounding box center [228, 161] width 255 height 132
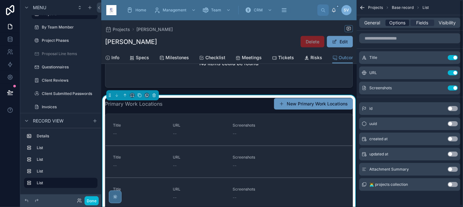
click at [395, 25] on span "Options" at bounding box center [397, 23] width 16 height 6
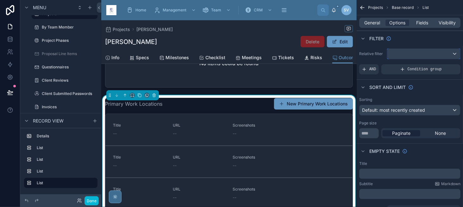
click at [400, 54] on div "scrollable content" at bounding box center [423, 54] width 73 height 10
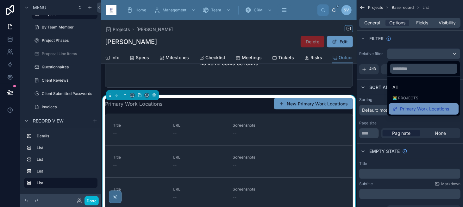
click at [414, 106] on span "Primary Work Locations" at bounding box center [424, 109] width 49 height 8
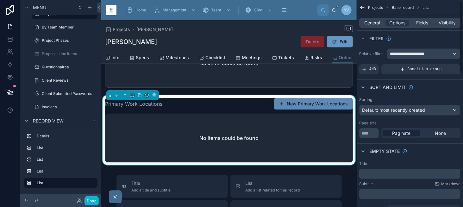
click at [303, 105] on button "New Primary Work Locations" at bounding box center [313, 103] width 79 height 11
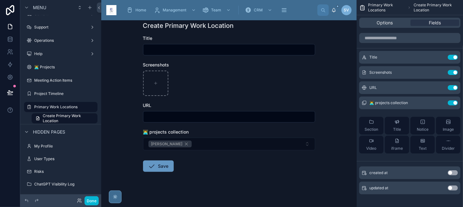
scroll to position [32, 0]
click at [436, 101] on button "scrollable content" at bounding box center [440, 102] width 10 height 5
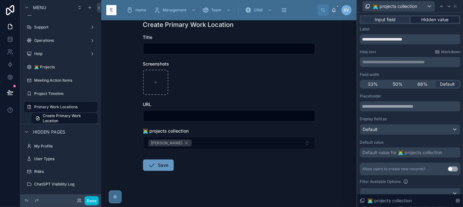
click at [431, 22] on span "Hidden value" at bounding box center [434, 19] width 27 height 6
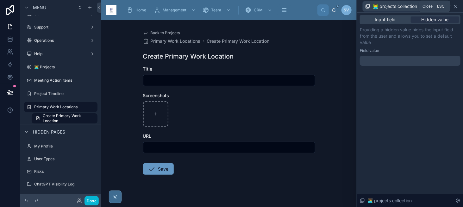
click at [455, 8] on icon at bounding box center [454, 6] width 5 height 5
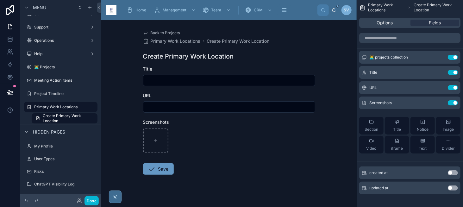
click at [154, 34] on span "Back to Projects" at bounding box center [165, 32] width 29 height 5
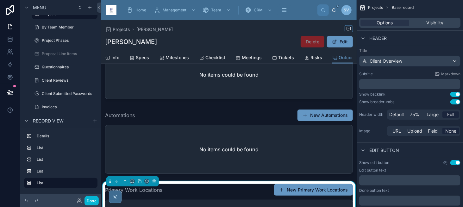
scroll to position [379, 0]
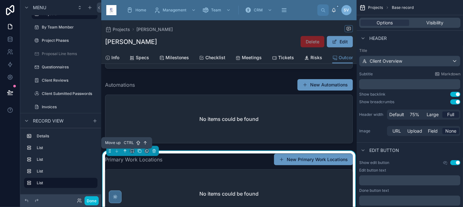
click at [123, 153] on icon at bounding box center [125, 151] width 4 height 4
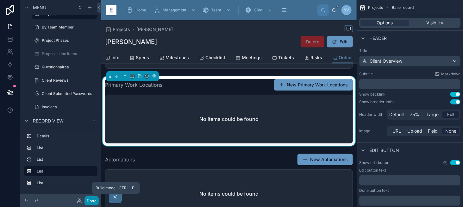
click at [95, 201] on button "Done" at bounding box center [91, 200] width 14 height 9
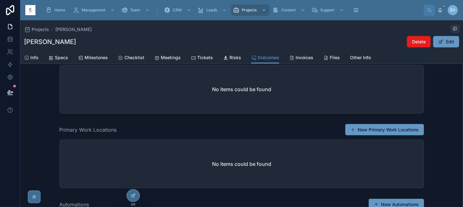
scroll to position [336, 0]
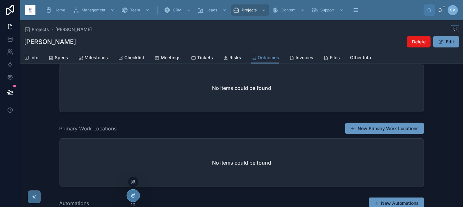
click at [131, 196] on icon at bounding box center [132, 195] width 3 height 3
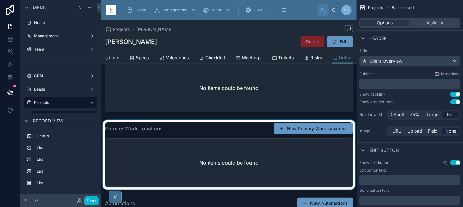
scroll to position [241, 0]
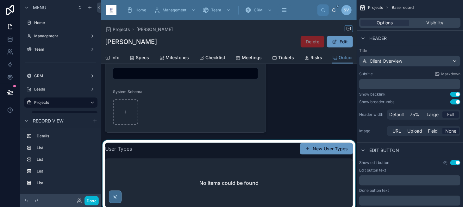
click at [197, 158] on div at bounding box center [228, 175] width 255 height 70
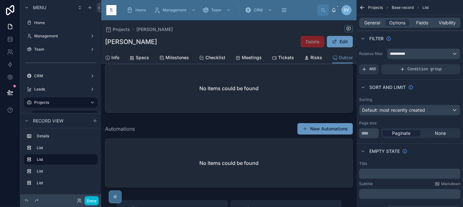
scroll to position [494, 0]
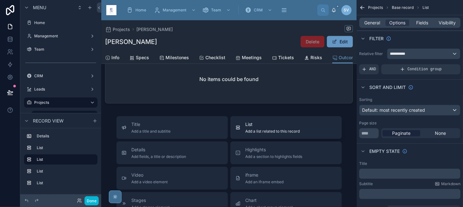
click at [261, 125] on span "List" at bounding box center [272, 124] width 54 height 6
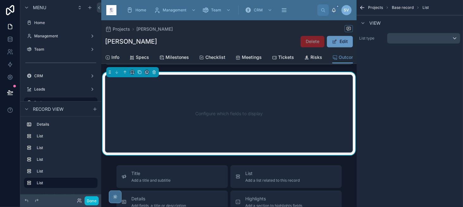
scroll to position [533, 0]
click at [403, 34] on div "scrollable content" at bounding box center [423, 38] width 73 height 10
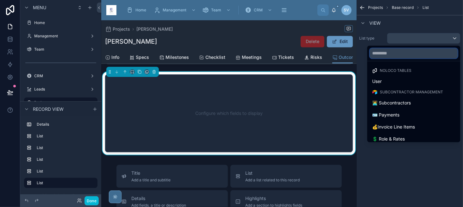
click at [393, 55] on input "text" at bounding box center [414, 53] width 88 height 10
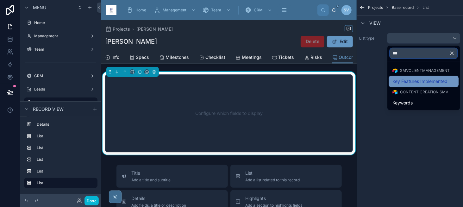
type input "***"
click at [419, 83] on span "Key Features Implemented" at bounding box center [419, 81] width 55 height 8
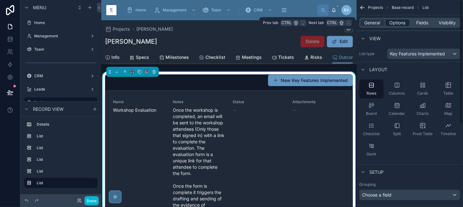
click at [404, 25] on span "Options" at bounding box center [397, 23] width 16 height 6
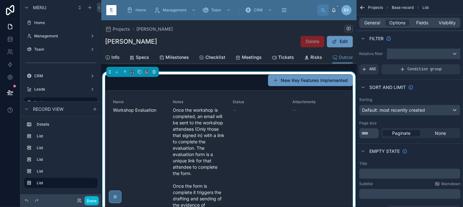
click at [409, 54] on div "scrollable content" at bounding box center [423, 54] width 73 height 10
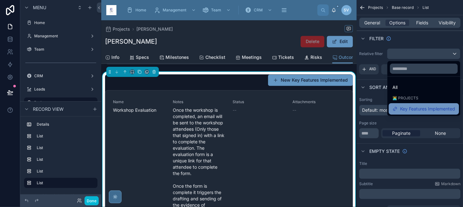
click at [424, 109] on span "Key Features Implemented" at bounding box center [427, 109] width 55 height 8
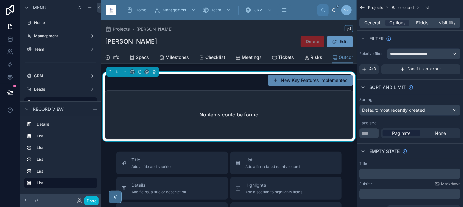
click at [298, 79] on button "New Key Features Implemented" at bounding box center [310, 80] width 85 height 11
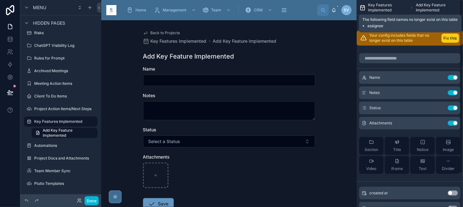
click at [446, 37] on button "Fix this" at bounding box center [450, 38] width 18 height 9
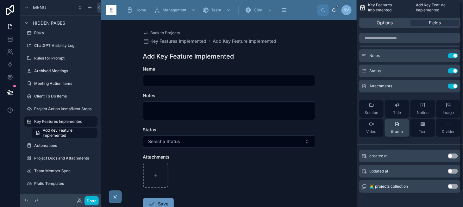
scroll to position [20, 0]
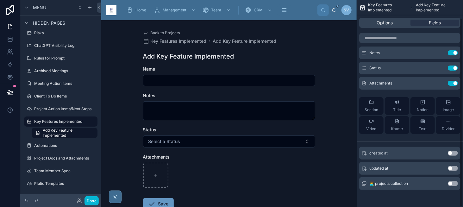
click at [454, 182] on button "Use setting" at bounding box center [452, 183] width 10 height 5
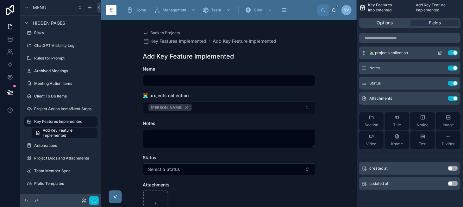
click at [442, 50] on icon "scrollable content" at bounding box center [439, 52] width 5 height 5
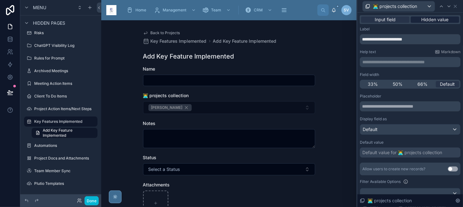
click at [438, 18] on span "Hidden value" at bounding box center [434, 19] width 27 height 6
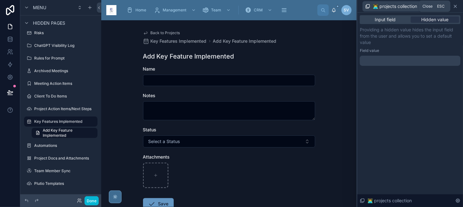
click at [456, 6] on icon at bounding box center [454, 6] width 5 height 5
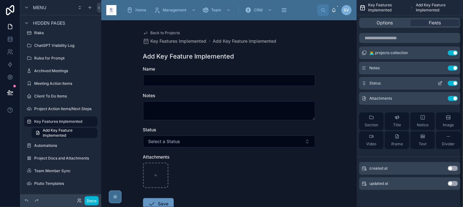
click at [452, 81] on button "Use setting" at bounding box center [452, 83] width 10 height 5
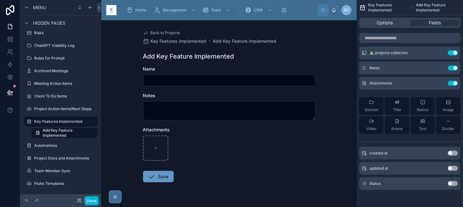
click at [162, 31] on span "Back to Projects" at bounding box center [165, 32] width 29 height 5
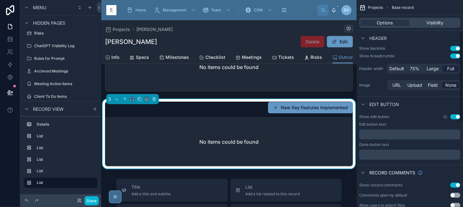
scroll to position [83, 0]
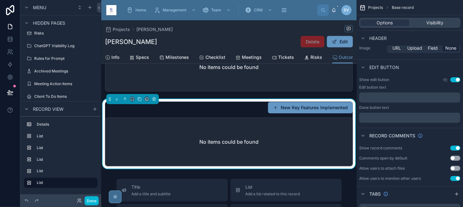
click at [218, 115] on div "New Key Features Implemented No items could be found" at bounding box center [229, 133] width 248 height 65
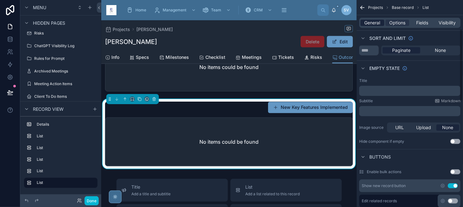
click at [372, 23] on span "General" at bounding box center [372, 23] width 16 height 6
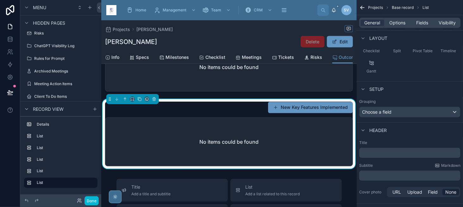
click at [377, 176] on p "﻿" at bounding box center [409, 175] width 97 height 6
click at [126, 98] on icon at bounding box center [125, 99] width 4 height 4
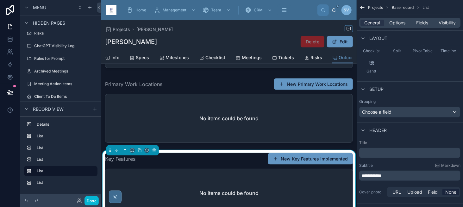
scroll to position [379, 0]
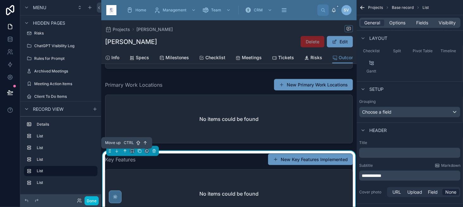
click at [124, 151] on icon at bounding box center [125, 151] width 4 height 4
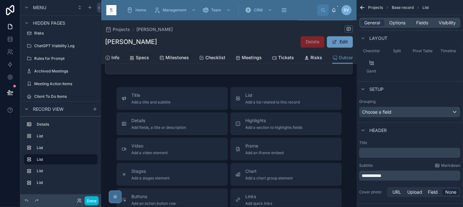
scroll to position [601, 0]
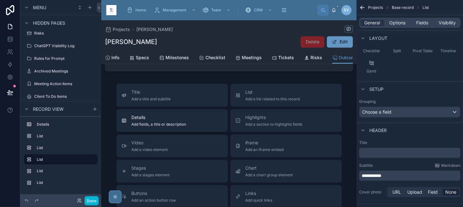
click at [157, 113] on button "Details Add fields, a title or description" at bounding box center [171, 120] width 111 height 23
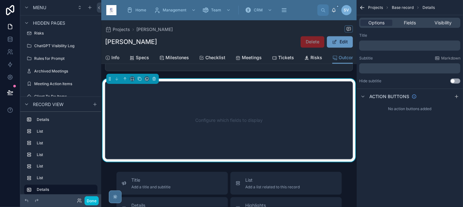
scroll to position [608, 0]
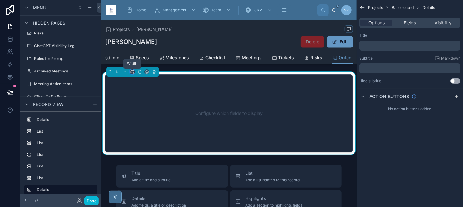
click at [132, 72] on icon at bounding box center [132, 72] width 4 height 4
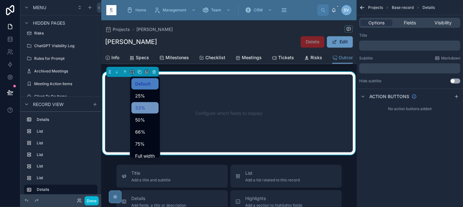
click at [142, 108] on span "33%" at bounding box center [140, 108] width 10 height 8
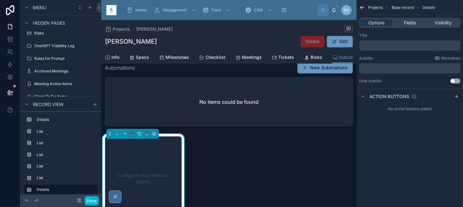
scroll to position [544, 0]
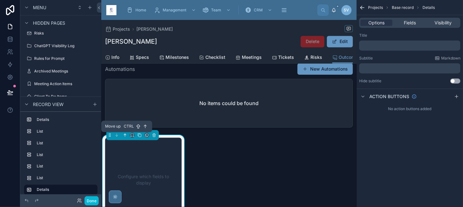
click at [124, 134] on icon at bounding box center [124, 134] width 1 height 1
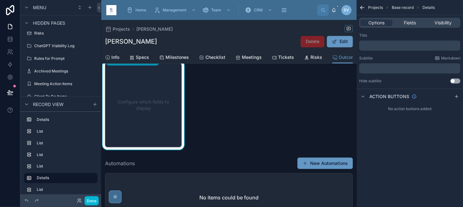
scroll to position [450, 0]
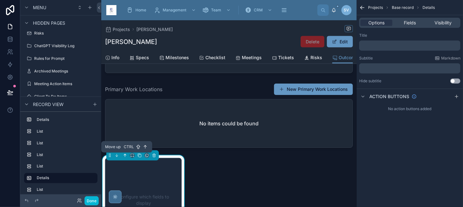
click at [126, 155] on icon at bounding box center [125, 154] width 1 height 1
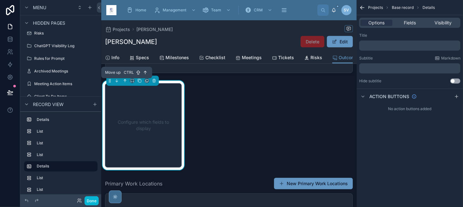
click at [122, 83] on button at bounding box center [124, 80] width 7 height 7
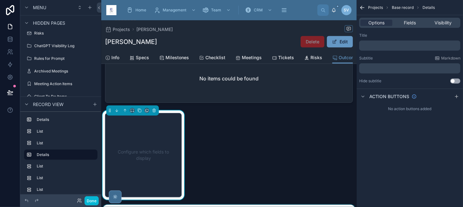
scroll to position [323, 0]
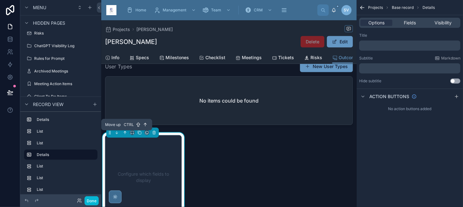
click at [125, 134] on icon at bounding box center [125, 132] width 0 height 3
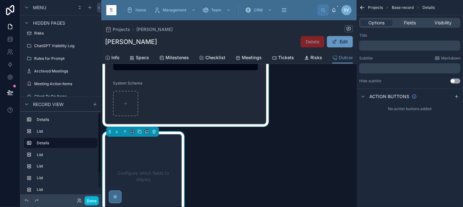
scroll to position [253, 0]
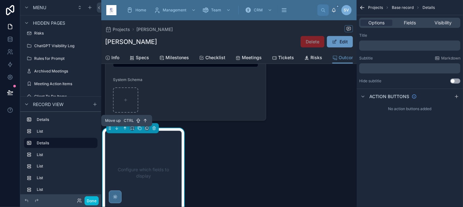
click at [124, 130] on icon at bounding box center [125, 128] width 4 height 4
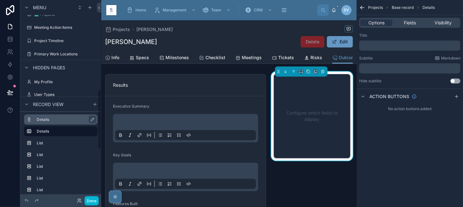
scroll to position [280, 0]
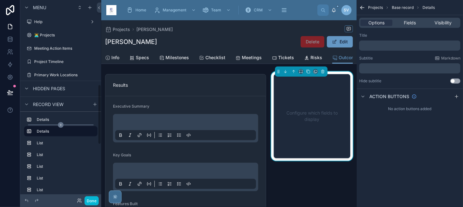
click at [55, 124] on div "scrollable content" at bounding box center [61, 124] width 66 height 1
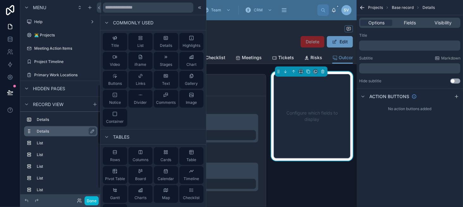
click at [55, 131] on label "Details" at bounding box center [65, 130] width 56 height 5
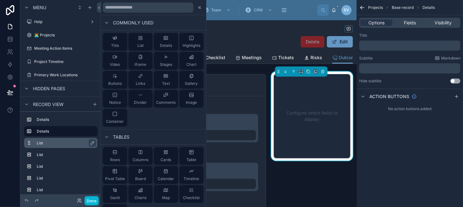
click at [59, 141] on label "List" at bounding box center [65, 142] width 56 height 5
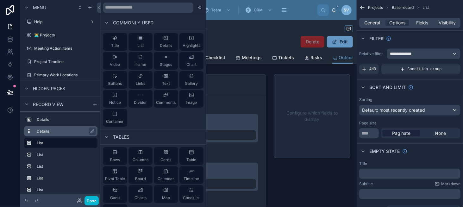
click at [59, 127] on div "Details" at bounding box center [66, 131] width 58 height 8
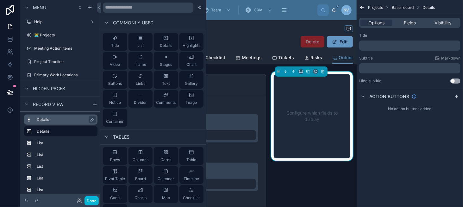
click at [59, 121] on label "Details" at bounding box center [65, 119] width 56 height 5
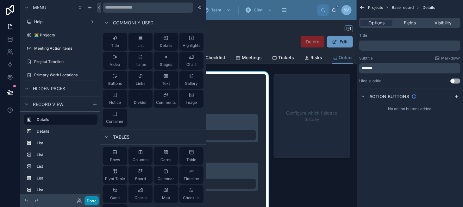
click at [88, 203] on button "Done" at bounding box center [91, 200] width 14 height 9
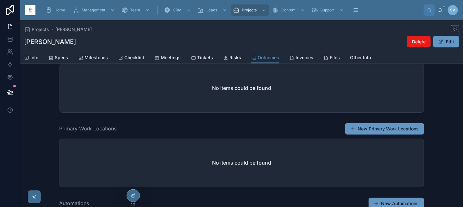
scroll to position [390, 0]
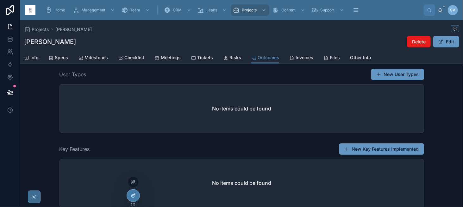
click at [137, 196] on div at bounding box center [133, 195] width 13 height 12
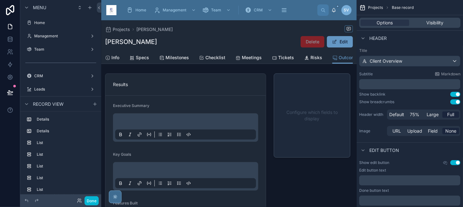
scroll to position [0, 0]
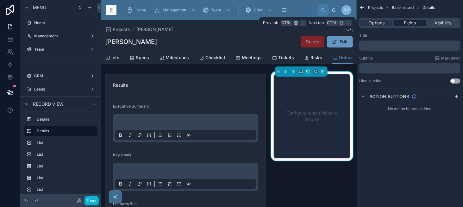
click at [398, 25] on div "Fields" at bounding box center [409, 23] width 32 height 6
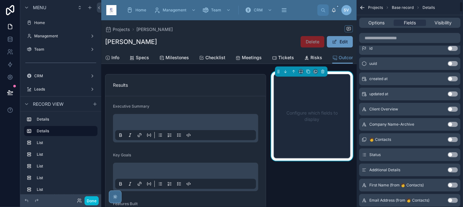
scroll to position [32, 0]
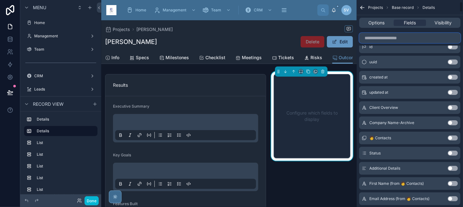
click at [372, 36] on input "scrollable content" at bounding box center [409, 38] width 101 height 10
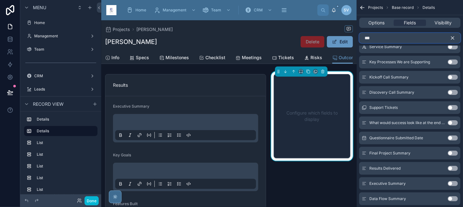
scroll to position [1, 0]
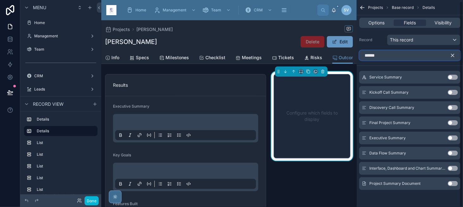
type input "******"
click at [454, 181] on button "Use setting" at bounding box center [452, 183] width 10 height 5
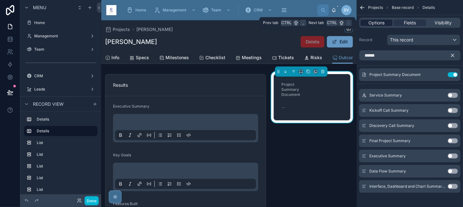
click at [384, 22] on span "Options" at bounding box center [376, 23] width 16 height 6
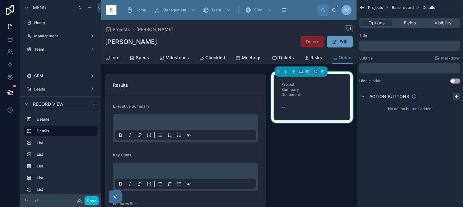
click at [453, 96] on div "scrollable content" at bounding box center [456, 97] width 8 height 8
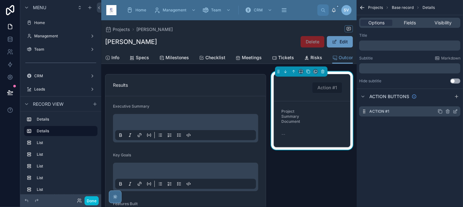
click at [453, 112] on icon "scrollable content" at bounding box center [454, 111] width 5 height 5
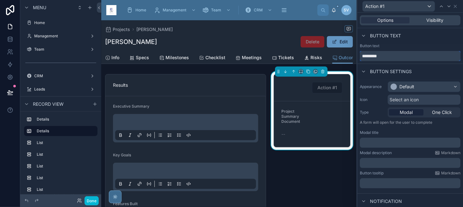
click at [388, 51] on input "*********" at bounding box center [409, 56] width 101 height 10
type input "**********"
click at [399, 89] on div "Default" at bounding box center [406, 86] width 15 height 6
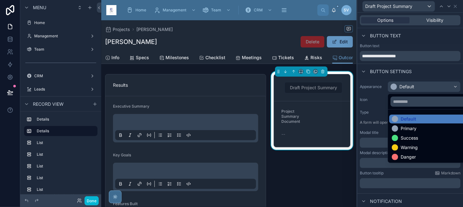
click at [399, 89] on div at bounding box center [410, 103] width 106 height 207
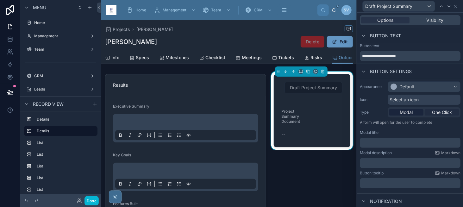
click at [432, 114] on span "One Click" at bounding box center [442, 112] width 20 height 6
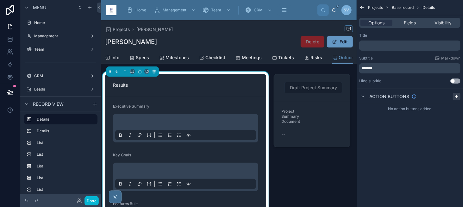
click at [456, 96] on icon "scrollable content" at bounding box center [456, 96] width 0 height 3
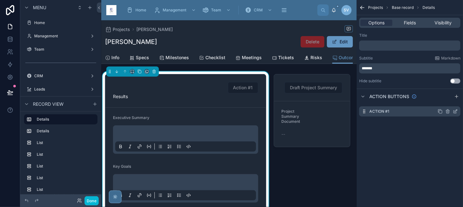
click at [456, 112] on icon "scrollable content" at bounding box center [454, 111] width 5 height 5
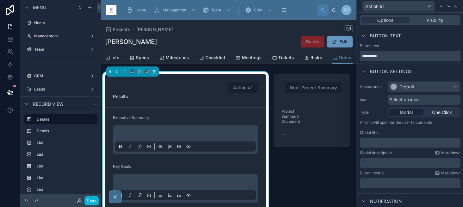
click at [395, 56] on input "*********" at bounding box center [409, 56] width 101 height 10
type input "*"
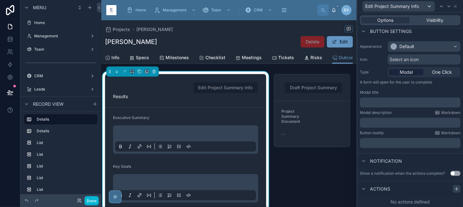
type input "**********"
click at [452, 190] on div at bounding box center [456, 189] width 8 height 8
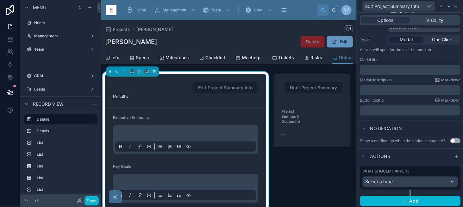
scroll to position [73, 0]
click at [399, 179] on div "Select a type" at bounding box center [409, 181] width 95 height 10
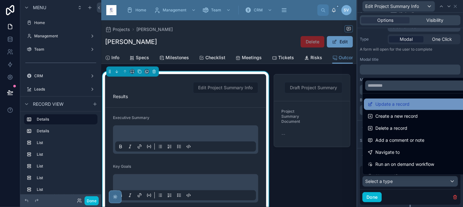
click at [397, 107] on span "Update a record" at bounding box center [392, 104] width 34 height 8
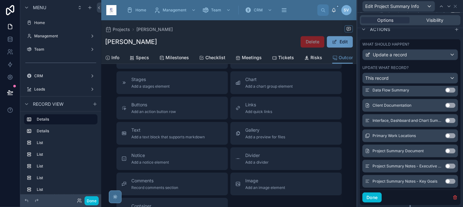
scroll to position [2442, 0]
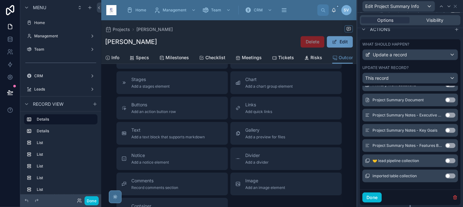
click at [445, 113] on button "Use setting" at bounding box center [450, 115] width 10 height 5
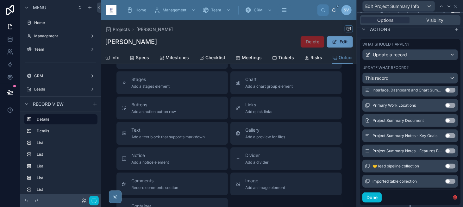
scroll to position [2448, 0]
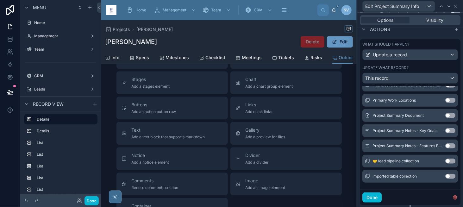
click at [445, 129] on button "Use setting" at bounding box center [450, 130] width 10 height 5
click at [445, 143] on button "Use setting" at bounding box center [450, 145] width 10 height 5
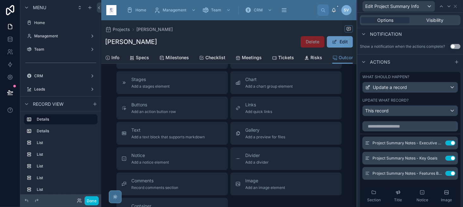
scroll to position [168, 0]
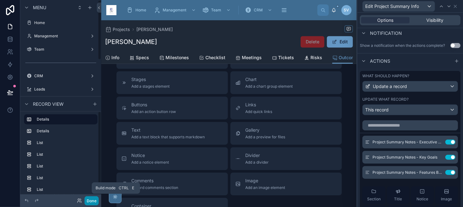
click at [95, 201] on button "Done" at bounding box center [91, 200] width 14 height 9
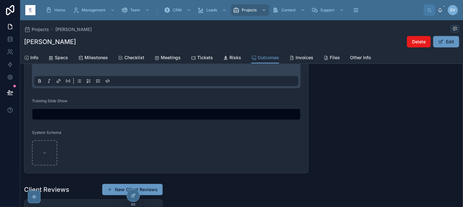
scroll to position [275, 0]
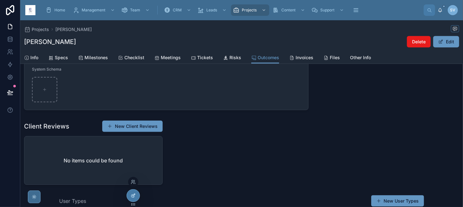
click at [135, 196] on icon at bounding box center [133, 195] width 5 height 5
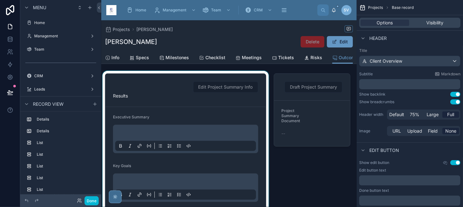
scroll to position [0, 0]
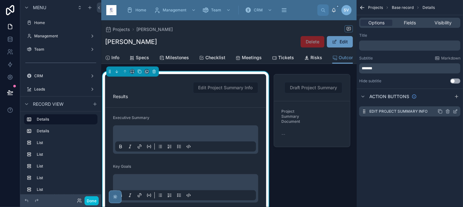
click at [455, 111] on icon "scrollable content" at bounding box center [454, 111] width 5 height 5
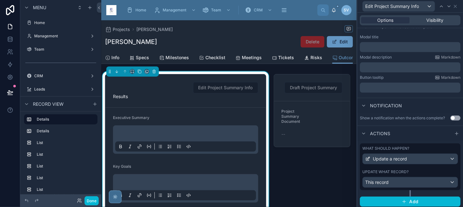
scroll to position [96, 0]
click at [397, 196] on button "Add" at bounding box center [409, 201] width 101 height 10
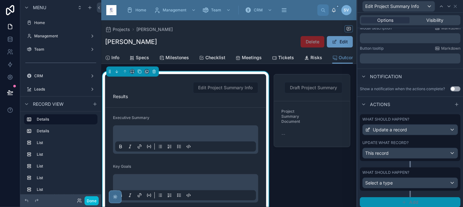
scroll to position [126, 0]
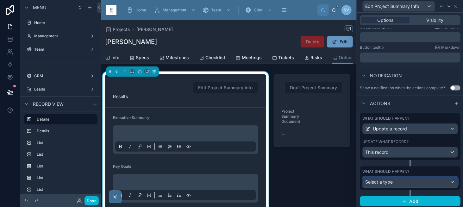
click at [396, 177] on div "Select a type" at bounding box center [409, 182] width 95 height 10
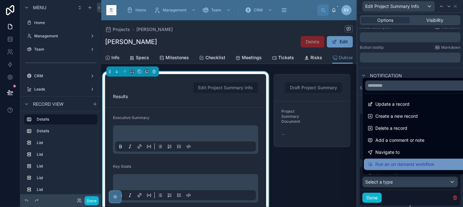
click at [404, 160] on div "Run an on demand workflow" at bounding box center [415, 163] width 102 height 11
